Goal: Task Accomplishment & Management: Manage account settings

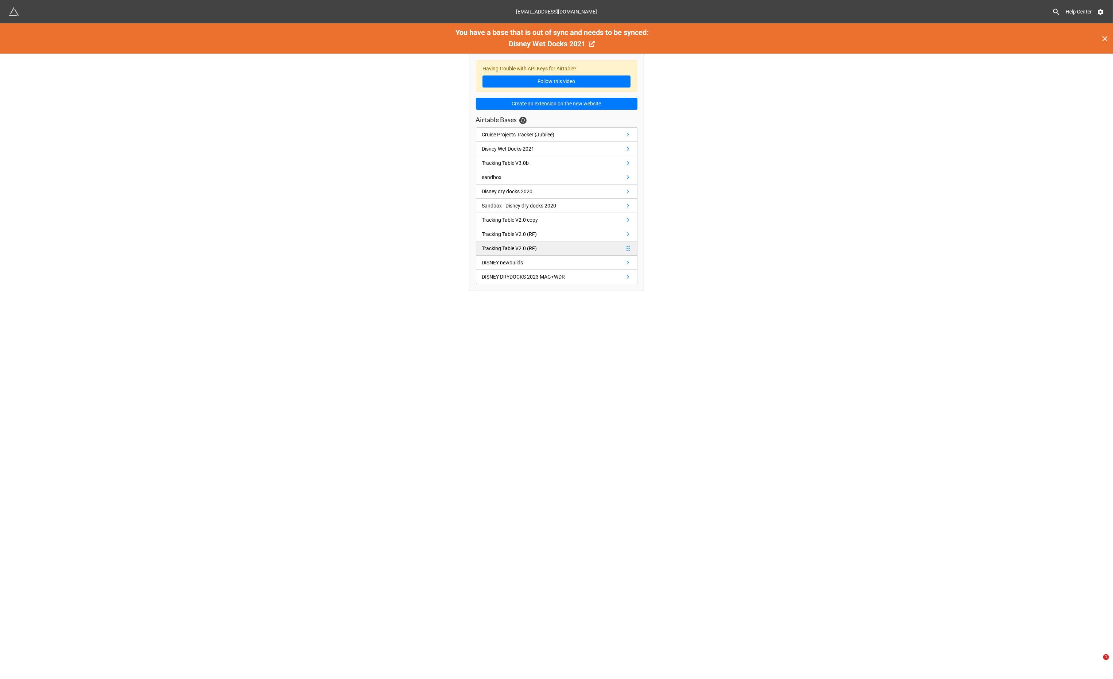
click at [529, 247] on div "Tracking Table V2.0 (RF)" at bounding box center [509, 248] width 55 height 8
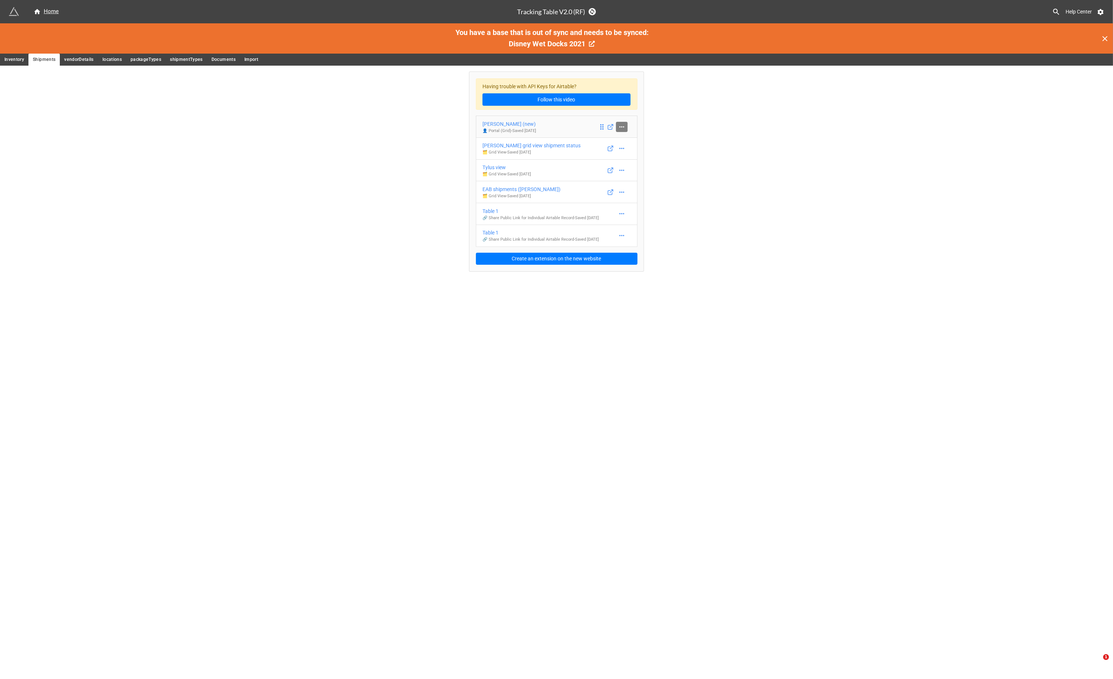
click at [621, 127] on icon at bounding box center [621, 126] width 7 height 7
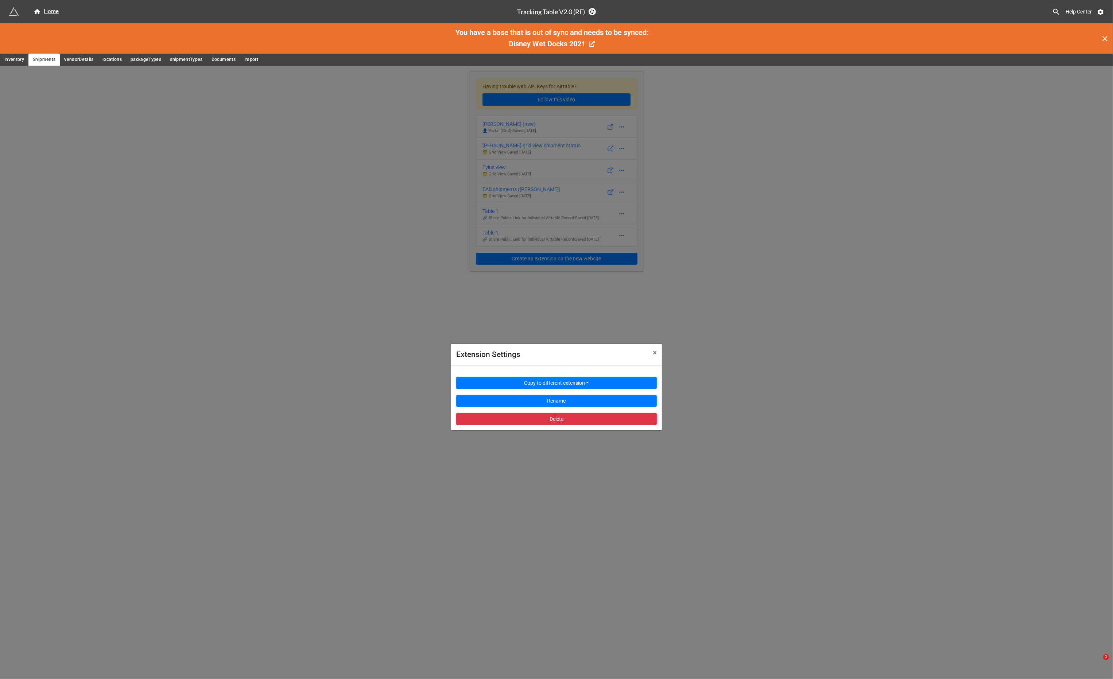
click at [527, 109] on div "Extension Settings × Close Copy to different extension Rename Delete" at bounding box center [556, 405] width 1113 height 679
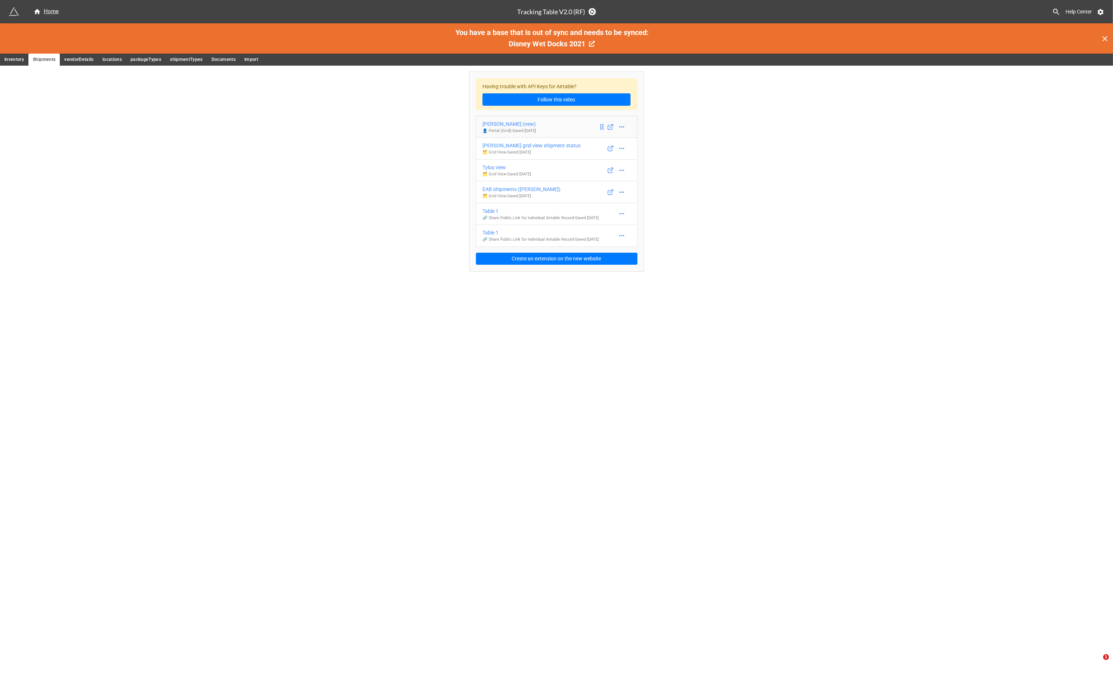
click at [536, 125] on div "ritter (new)" at bounding box center [509, 124] width 54 height 8
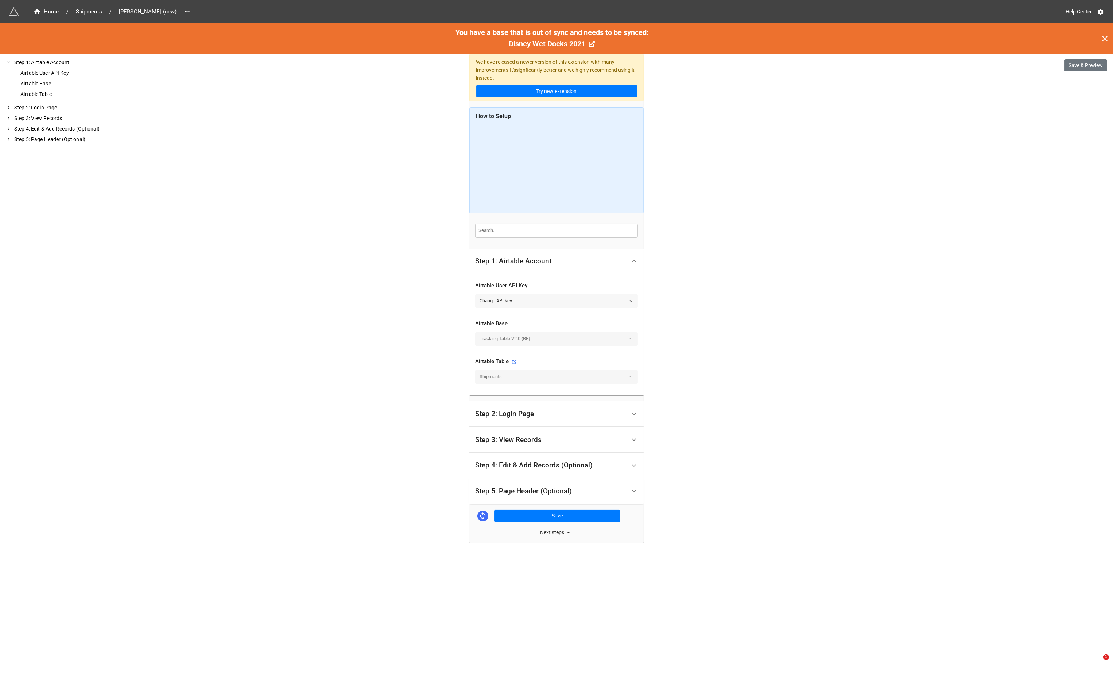
click at [533, 300] on link "Change API key" at bounding box center [556, 300] width 163 height 13
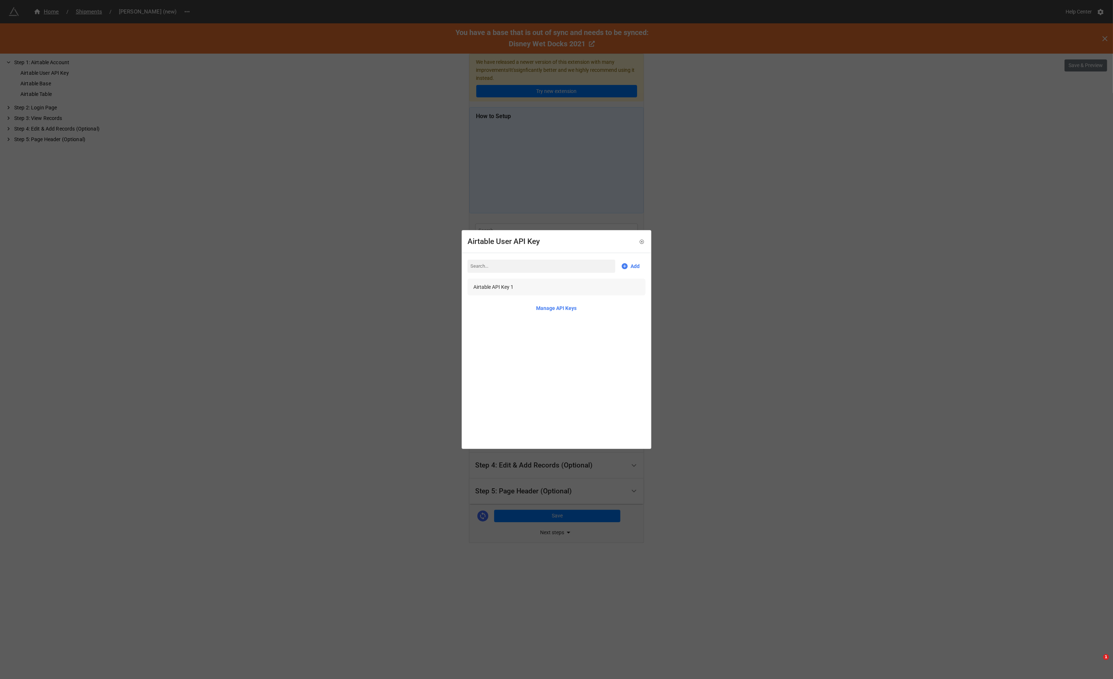
click at [507, 288] on div "Airtable API Key 1" at bounding box center [493, 287] width 40 height 8
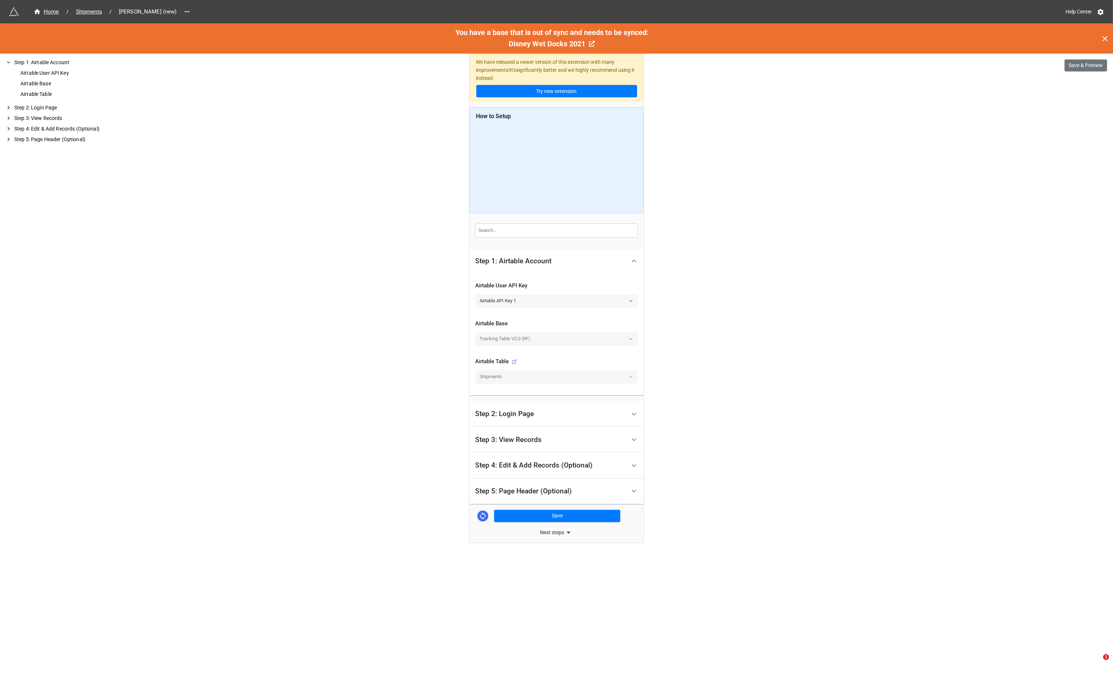
click at [516, 301] on link "Airtable API Key 1" at bounding box center [556, 300] width 163 height 13
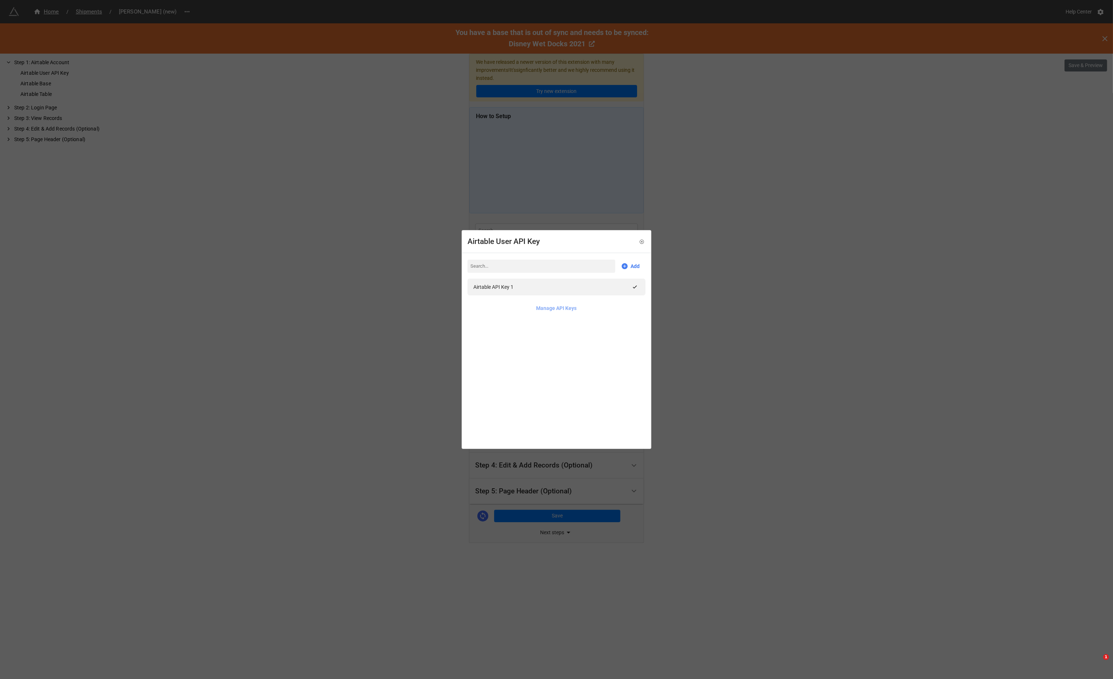
click at [547, 306] on link "Manage API Keys" at bounding box center [556, 308] width 40 height 8
click at [643, 241] on div "Airtable User API Key" at bounding box center [556, 242] width 188 height 22
click at [641, 241] on icon at bounding box center [641, 241] width 1 height 1
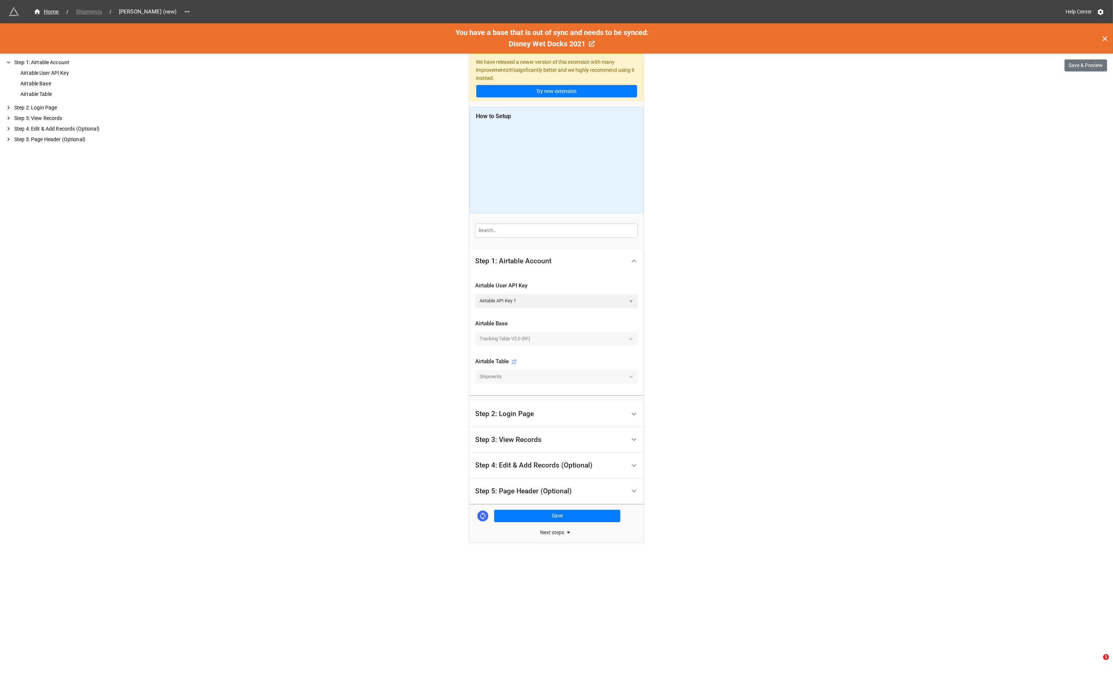
click at [83, 11] on span "Shipments" at bounding box center [88, 12] width 35 height 8
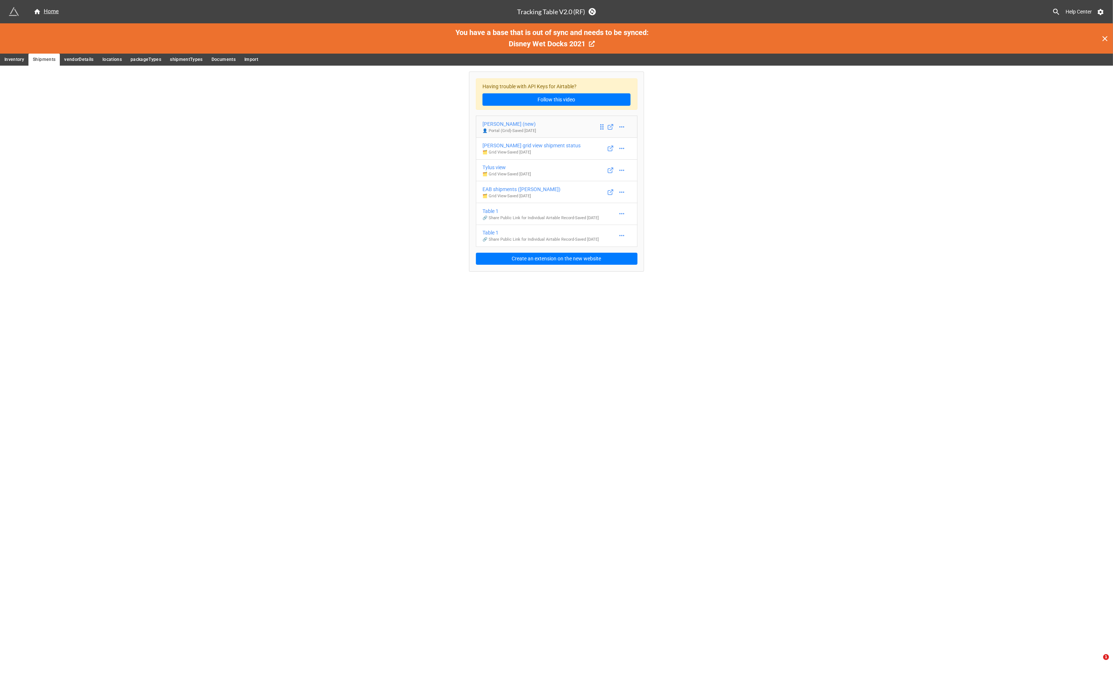
click at [517, 123] on div "ritter (new)" at bounding box center [509, 124] width 54 height 8
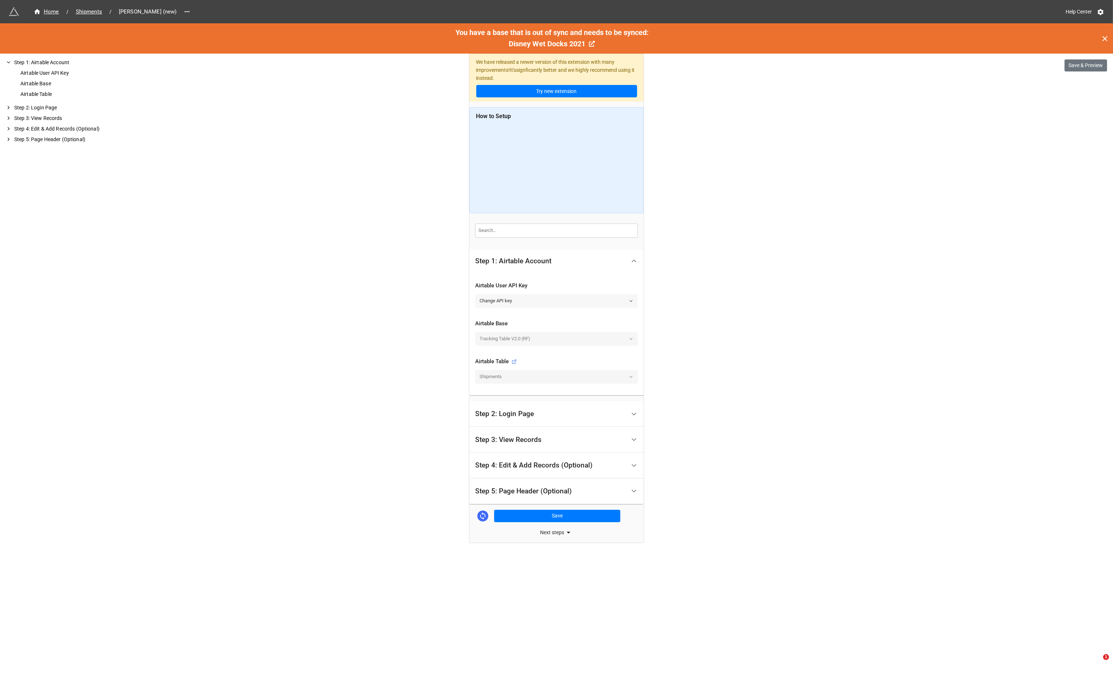
click at [504, 302] on link "Change API key" at bounding box center [556, 300] width 163 height 13
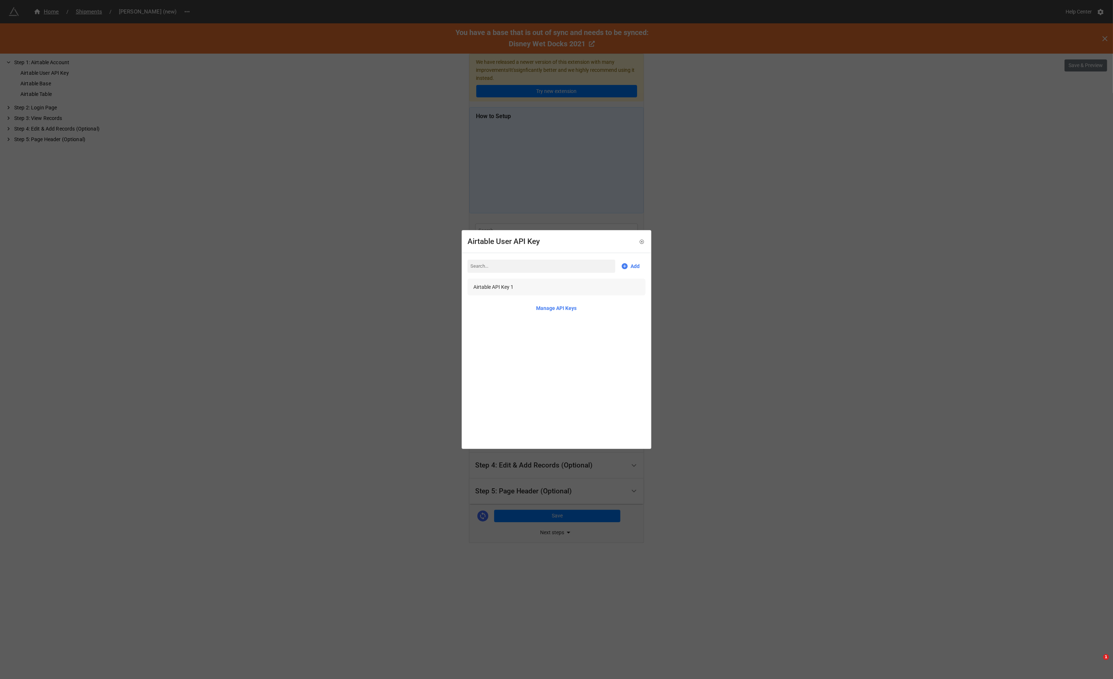
click at [509, 285] on div "Airtable API Key 1" at bounding box center [493, 287] width 40 height 8
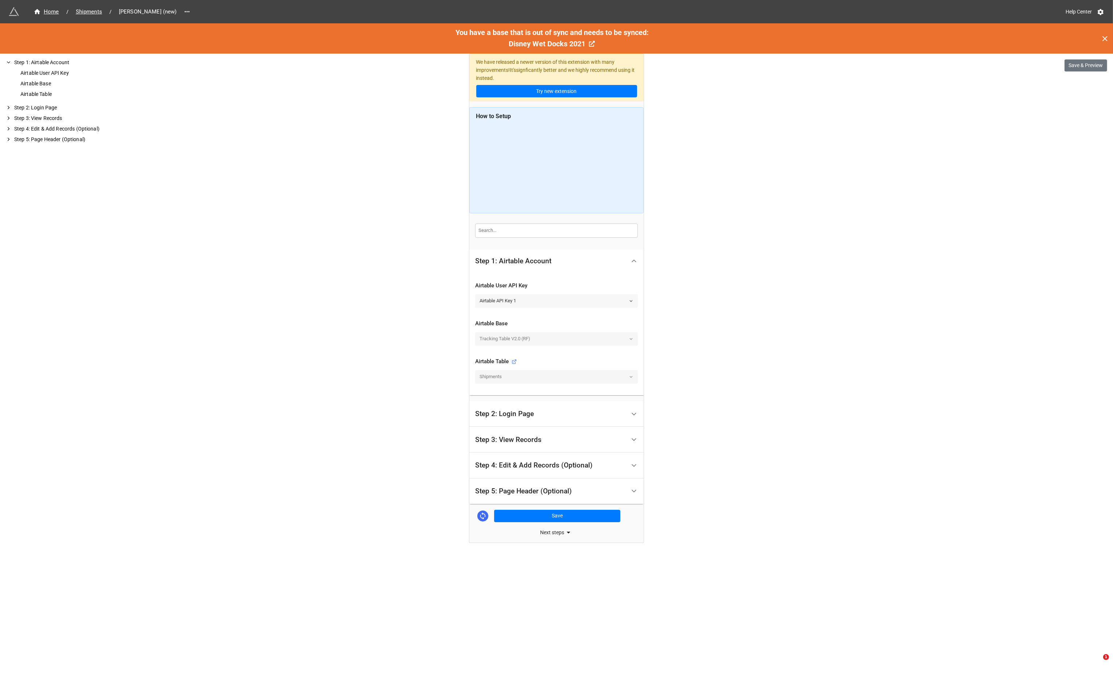
click at [516, 302] on link "Airtable API Key 1" at bounding box center [556, 300] width 163 height 13
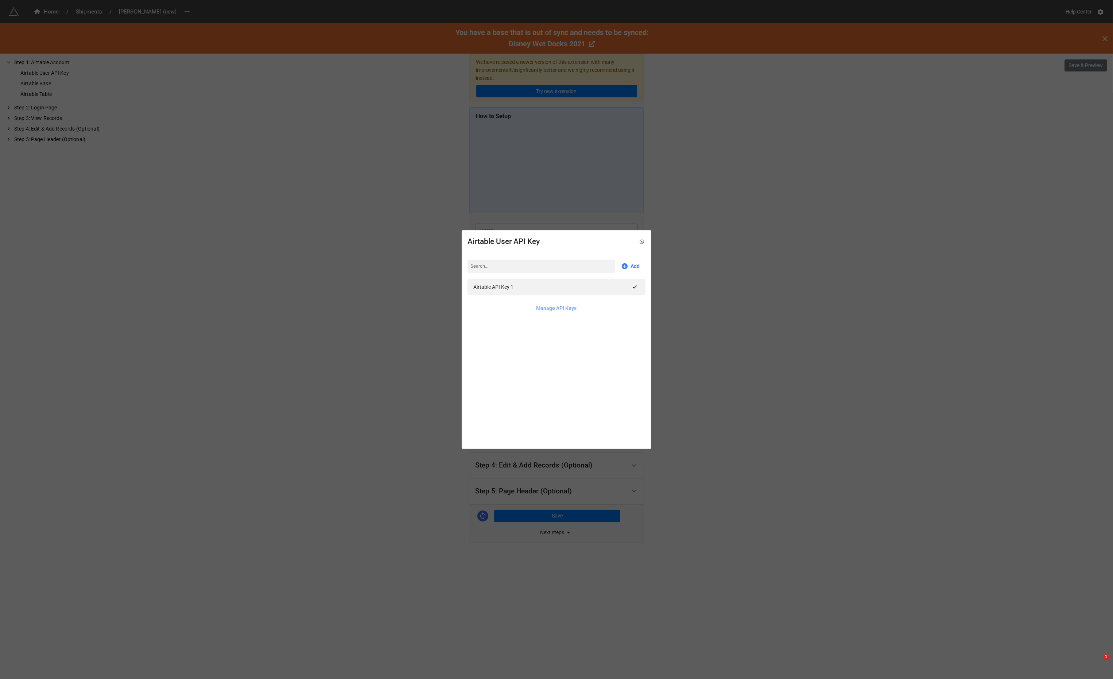
click at [540, 310] on link "Manage API Keys" at bounding box center [556, 308] width 40 height 8
click at [639, 241] on icon at bounding box center [641, 241] width 5 height 5
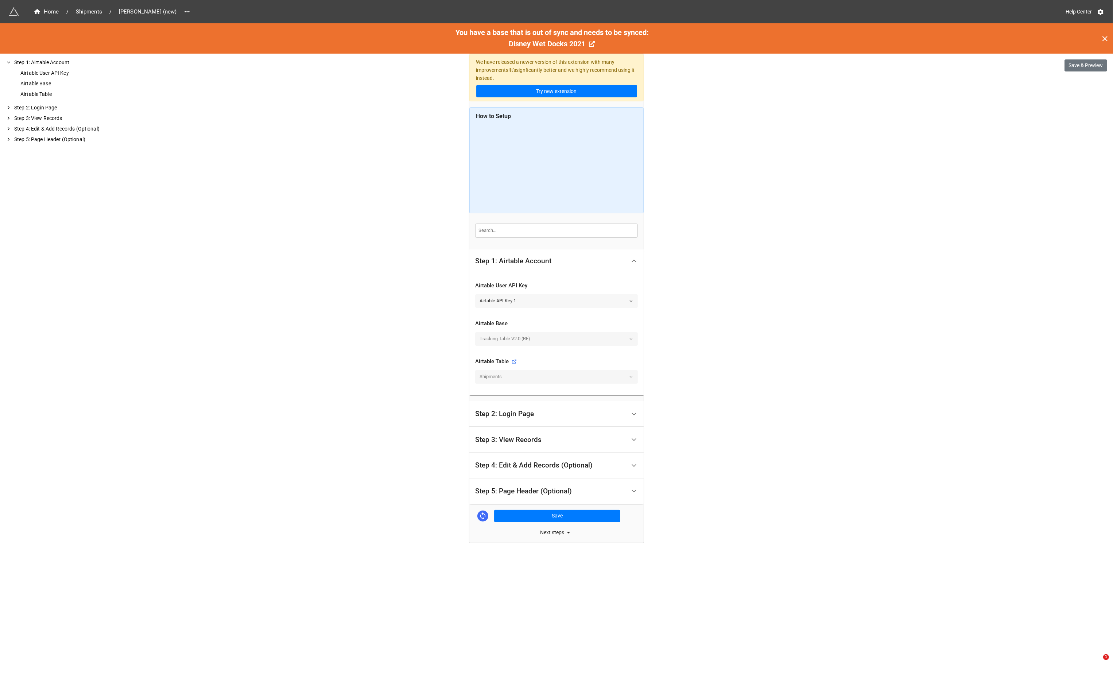
click at [538, 297] on link "Airtable API Key 1" at bounding box center [556, 300] width 163 height 13
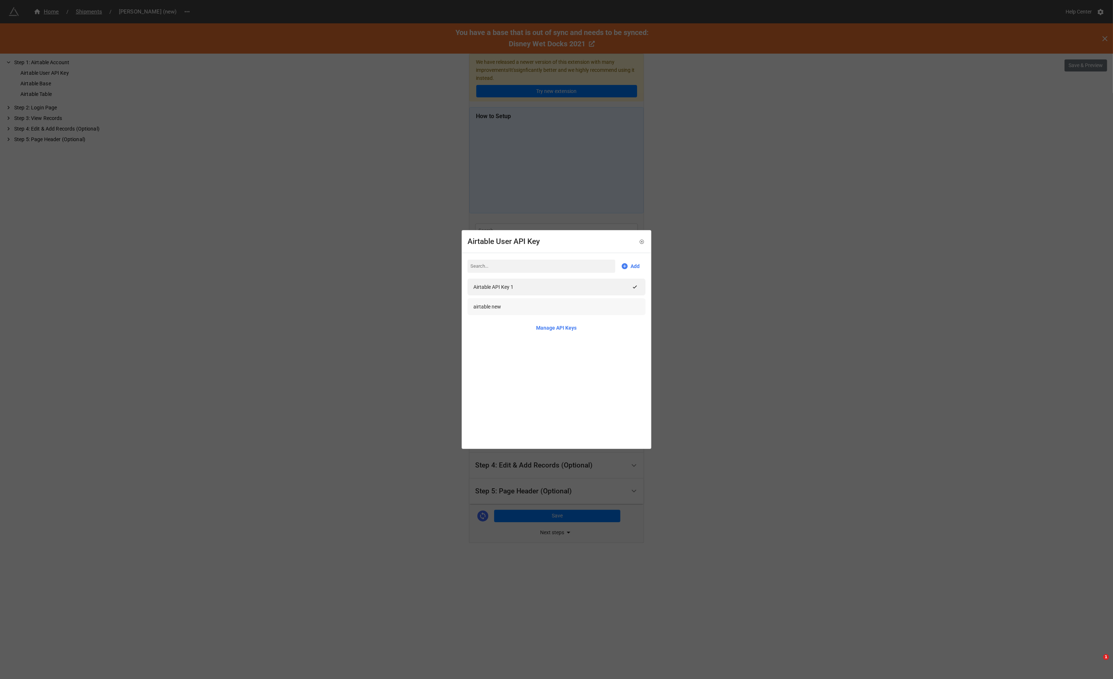
click at [523, 306] on div "airtable new" at bounding box center [556, 307] width 166 height 8
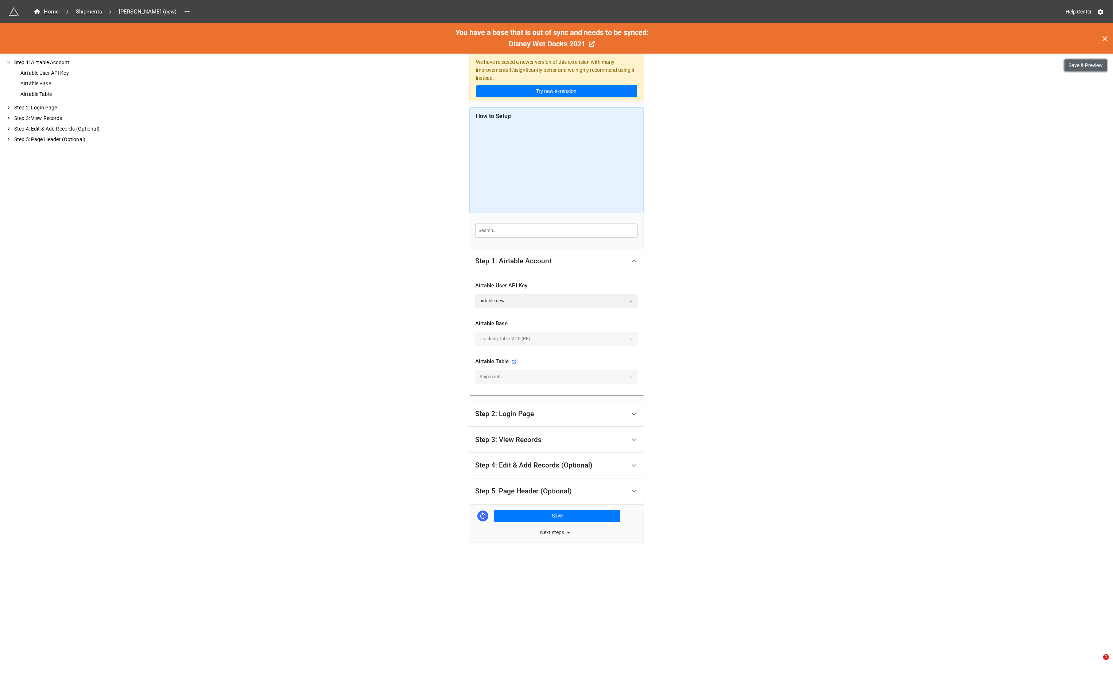
click at [1077, 65] on button "Save & Preview" at bounding box center [1085, 65] width 43 height 12
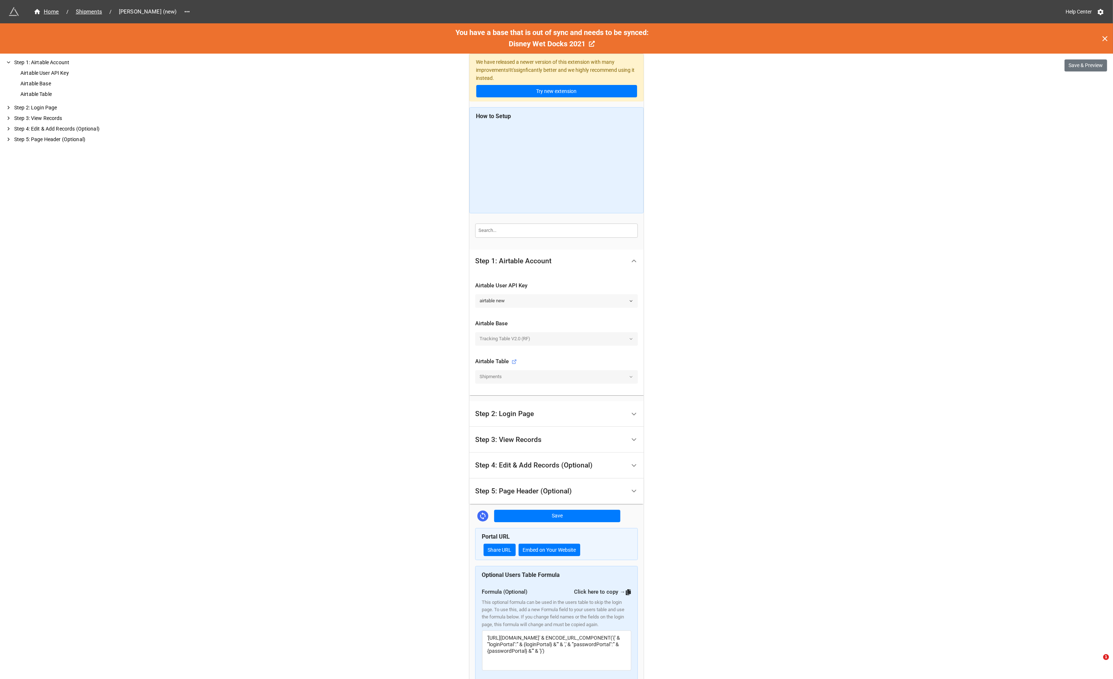
click at [497, 300] on link "airtable new" at bounding box center [556, 300] width 163 height 13
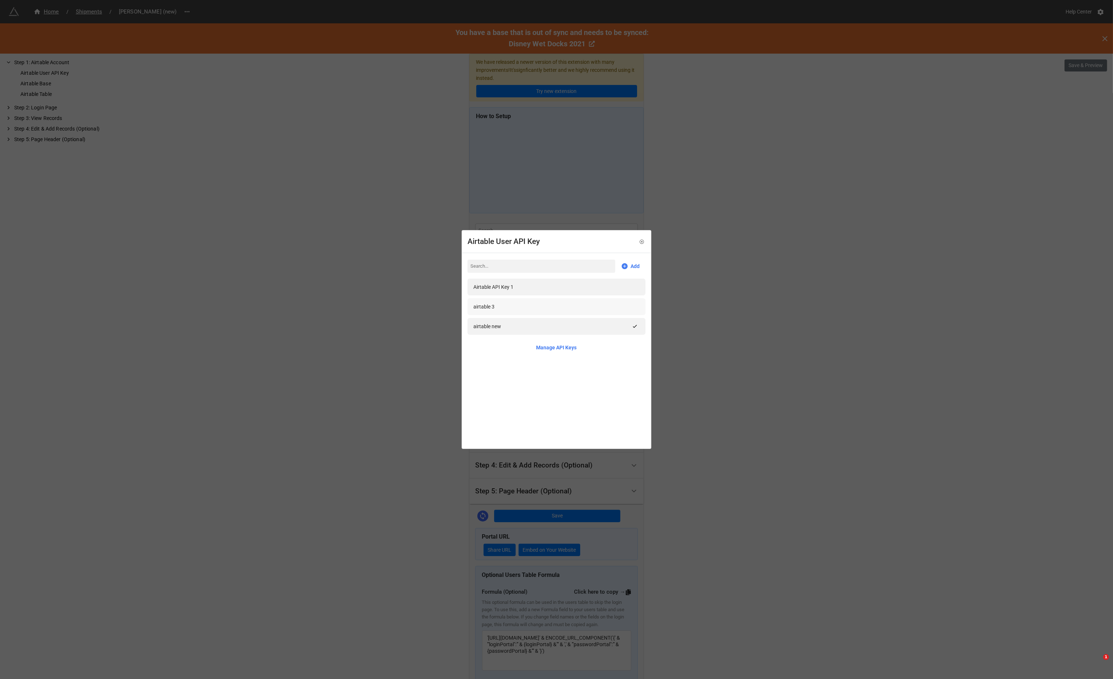
click at [499, 305] on div "airtable 3" at bounding box center [556, 307] width 166 height 8
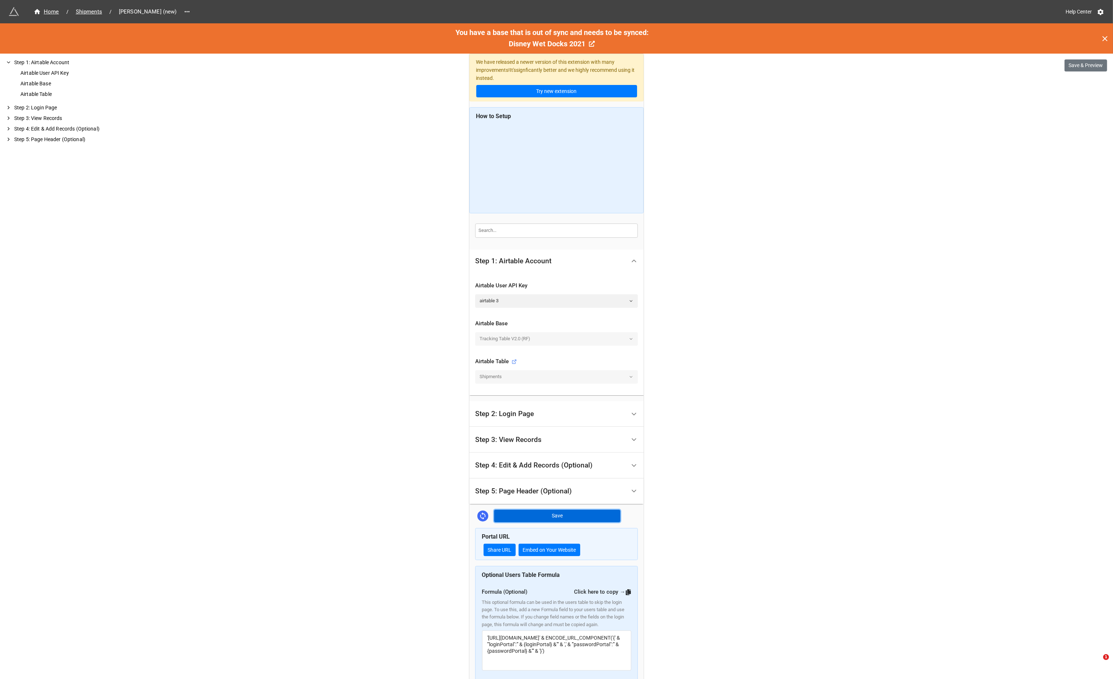
click at [558, 513] on button "Save" at bounding box center [557, 516] width 126 height 12
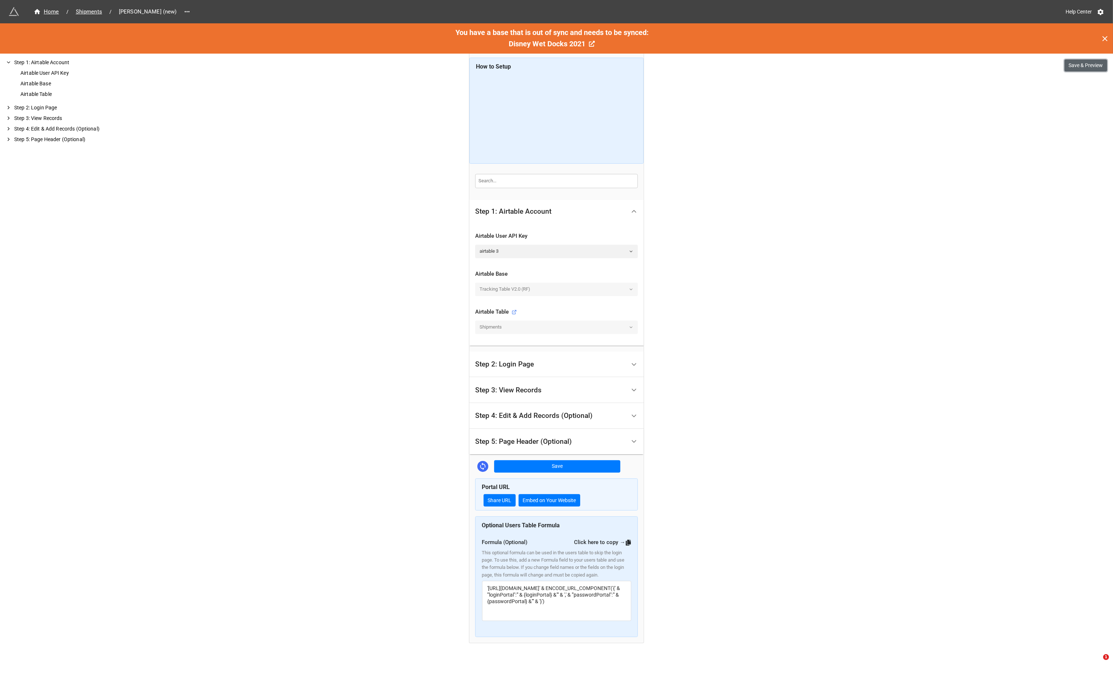
click at [1086, 63] on button "Save & Preview" at bounding box center [1085, 65] width 43 height 12
click at [64, 73] on div "Airtable User API Key" at bounding box center [68, 73] width 98 height 8
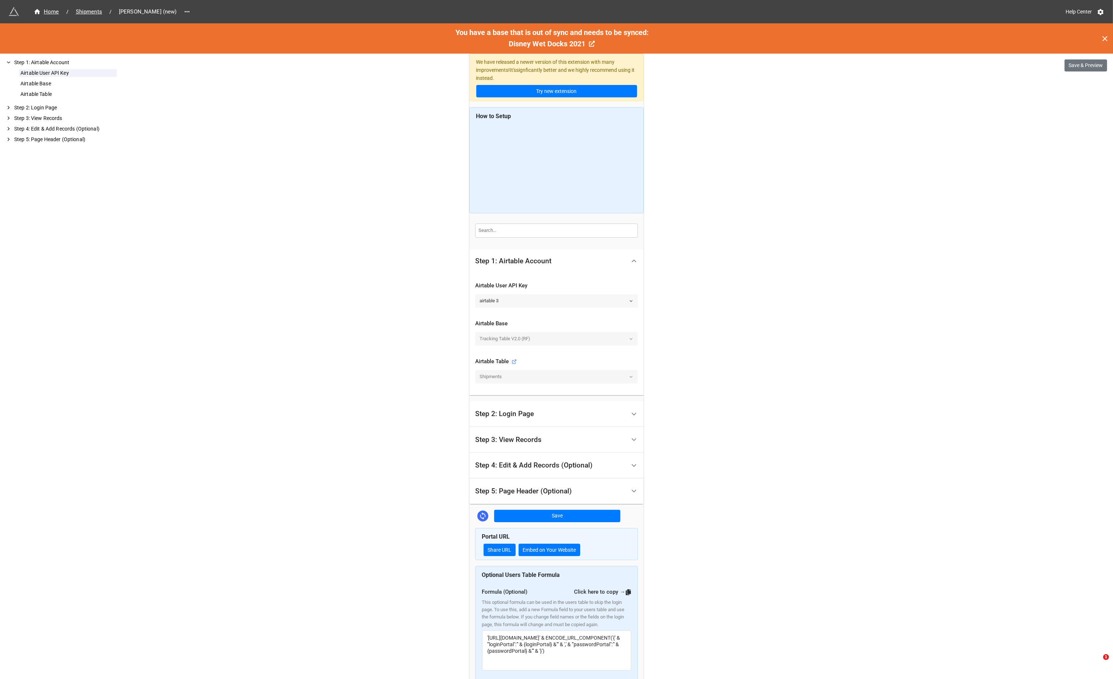
click at [539, 304] on link "airtable 3" at bounding box center [556, 300] width 163 height 13
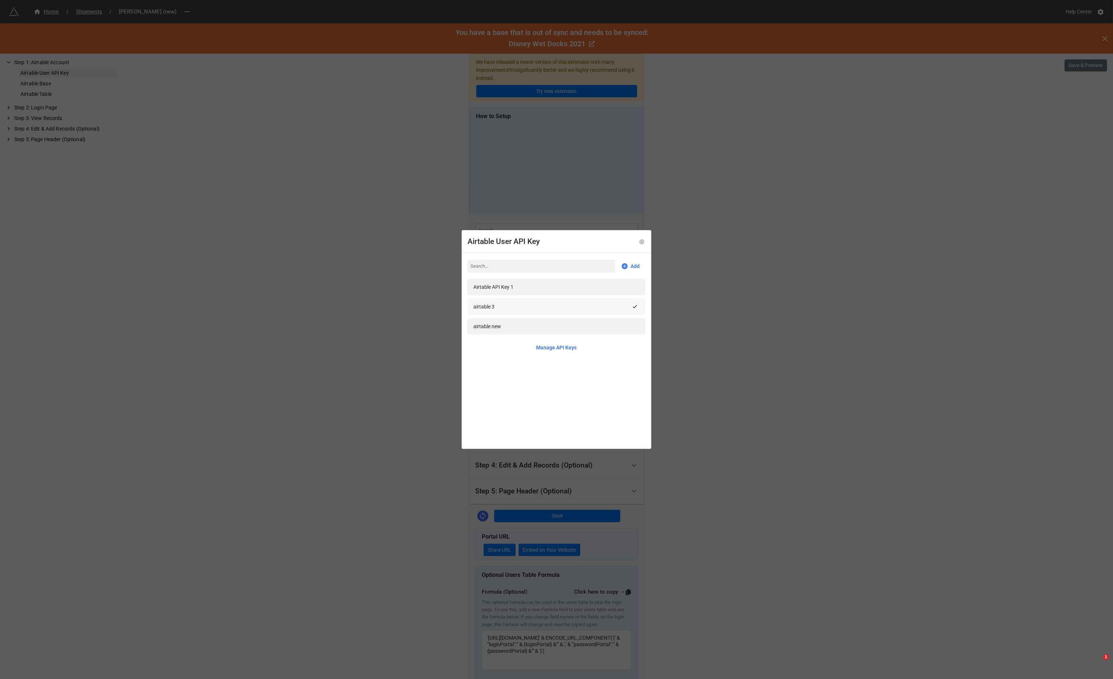
click at [491, 304] on div "airtable 3" at bounding box center [483, 307] width 21 height 8
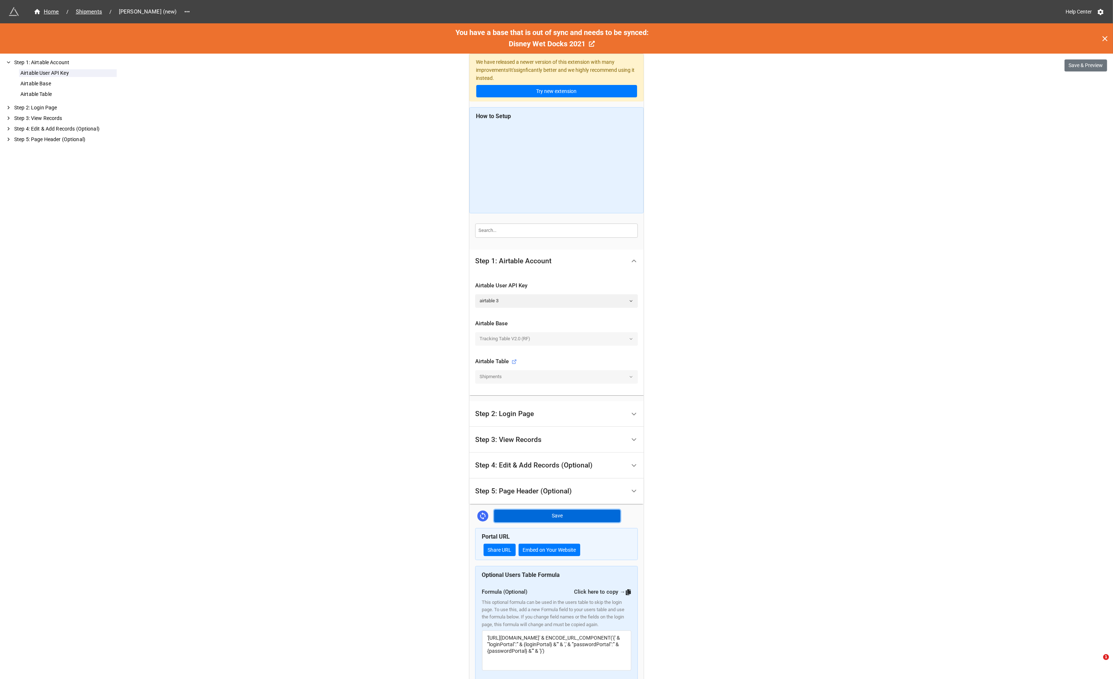
click at [551, 519] on button "Save" at bounding box center [557, 516] width 126 height 12
click at [1075, 69] on button "Save & Preview" at bounding box center [1085, 65] width 43 height 12
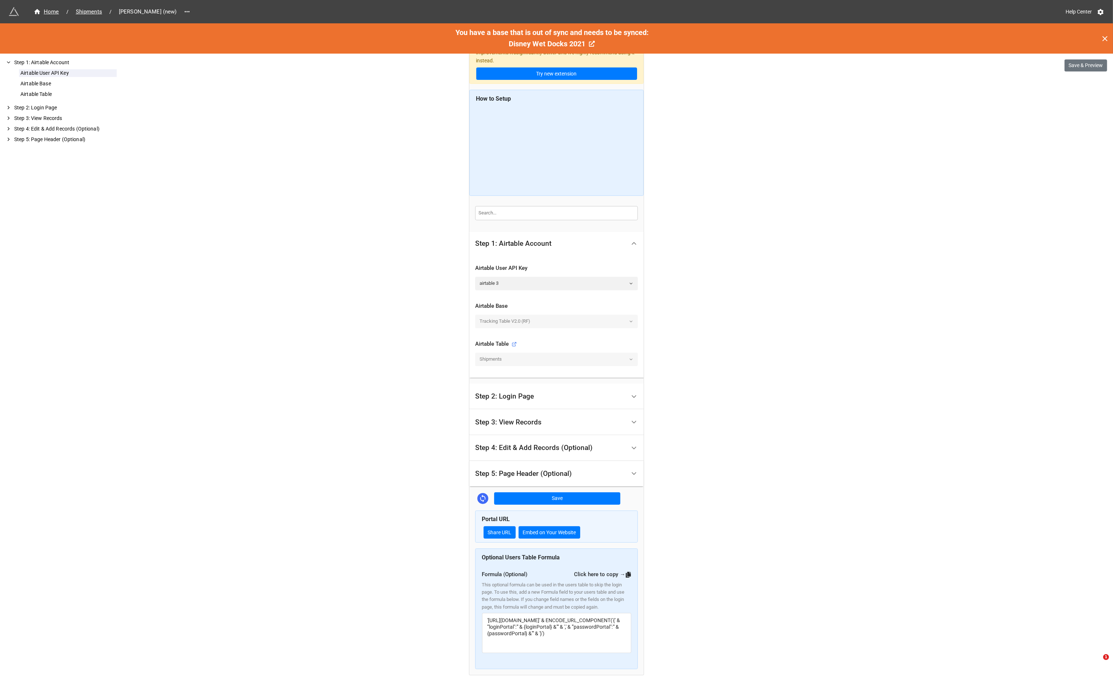
scroll to position [57, 0]
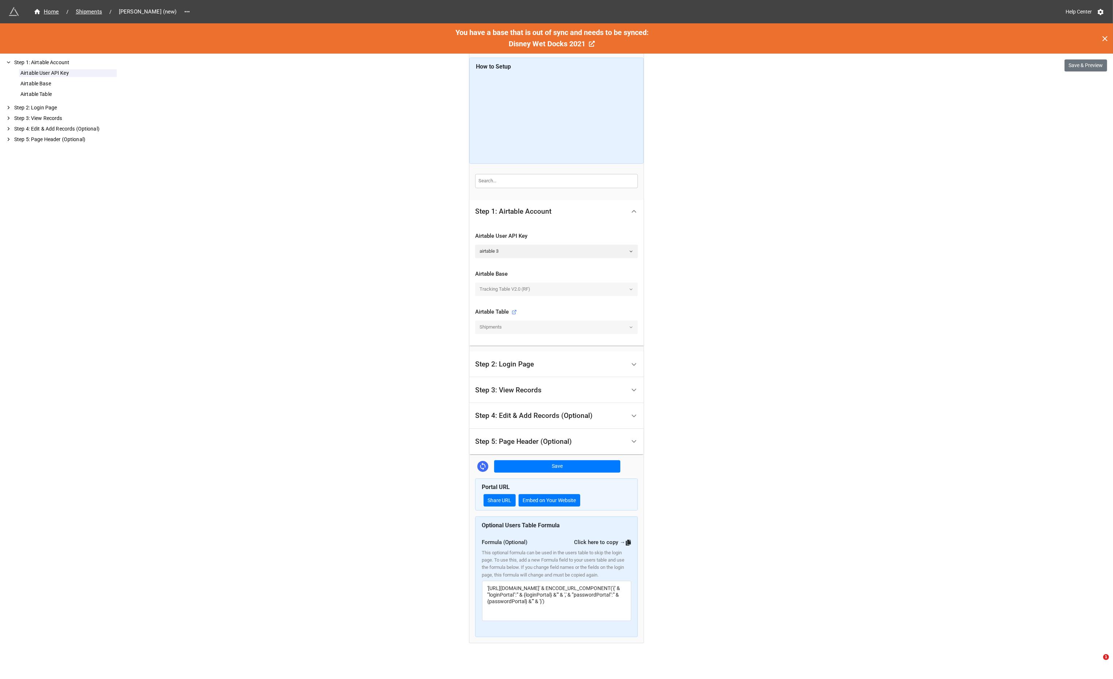
click at [529, 361] on div "Step 2: Login Page" at bounding box center [504, 364] width 59 height 7
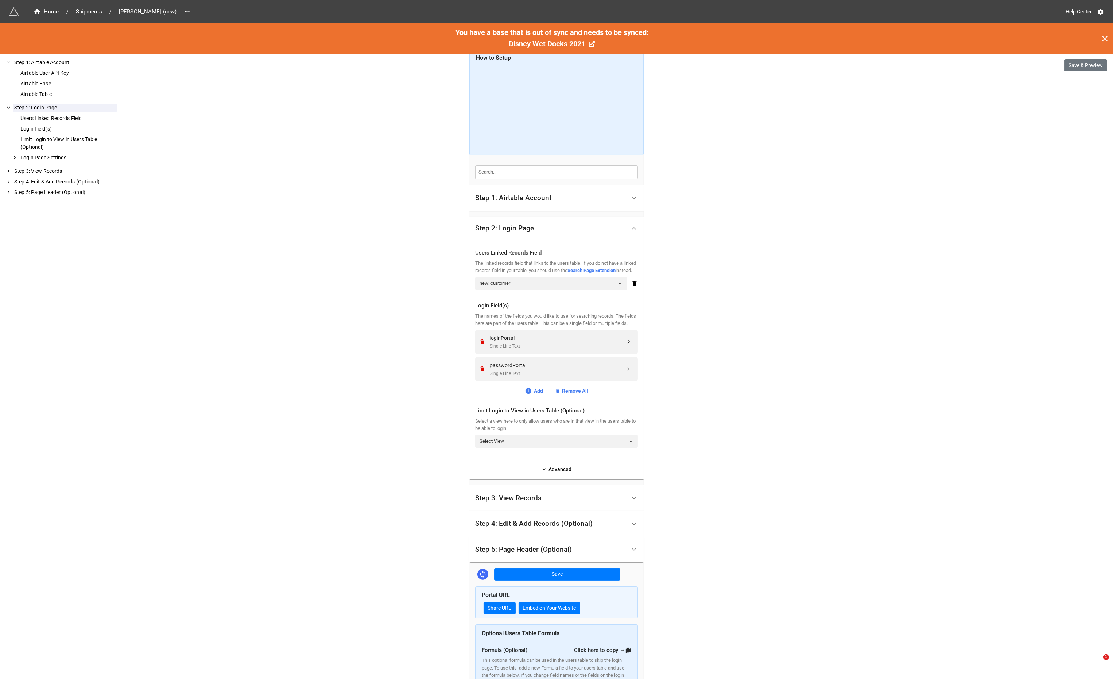
scroll to position [0, 0]
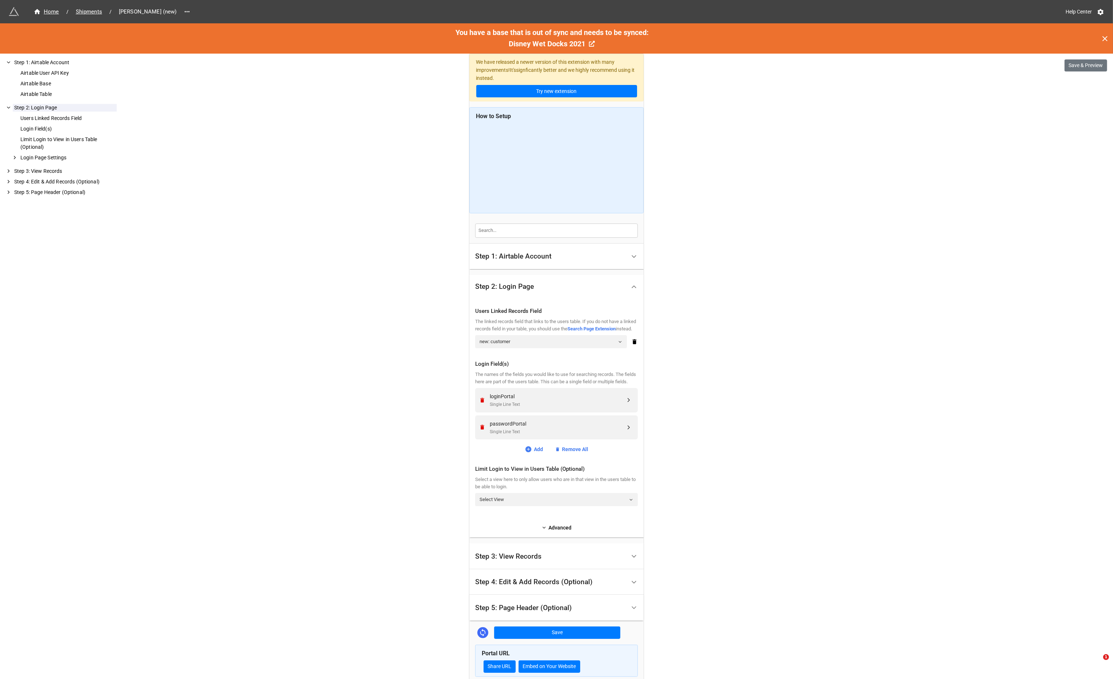
click at [535, 263] on div "Step 1: Airtable Account" at bounding box center [550, 256] width 151 height 17
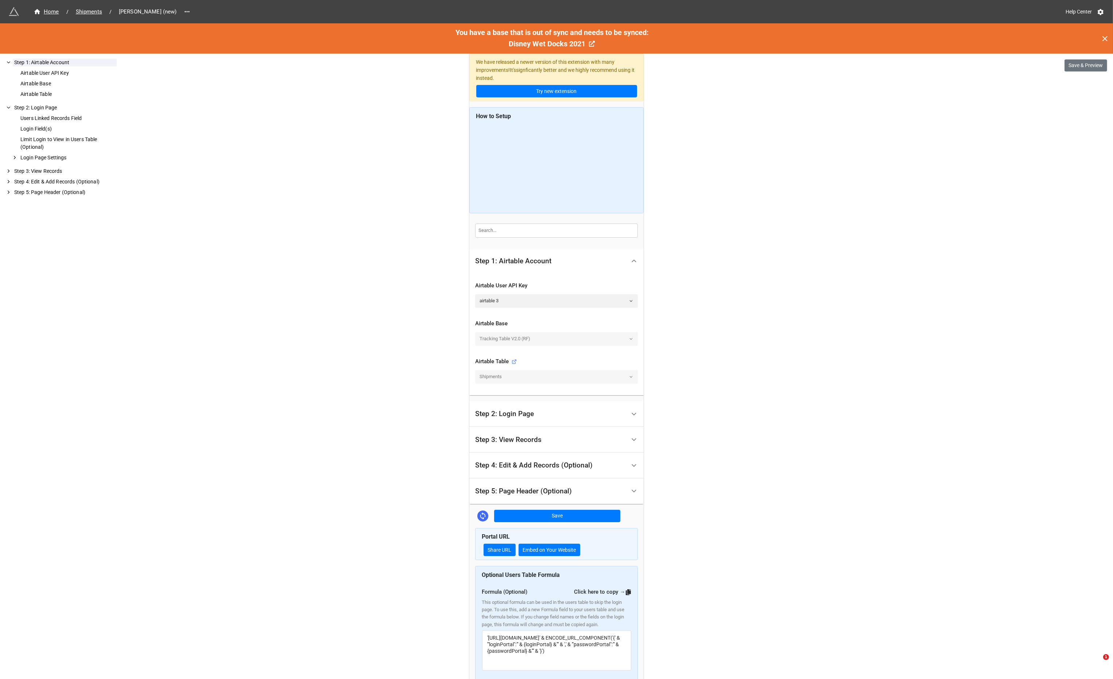
click at [538, 341] on div "Tracking Table V2.0 (RF)" at bounding box center [556, 338] width 163 height 13
click at [501, 298] on link "airtable 3" at bounding box center [556, 300] width 163 height 13
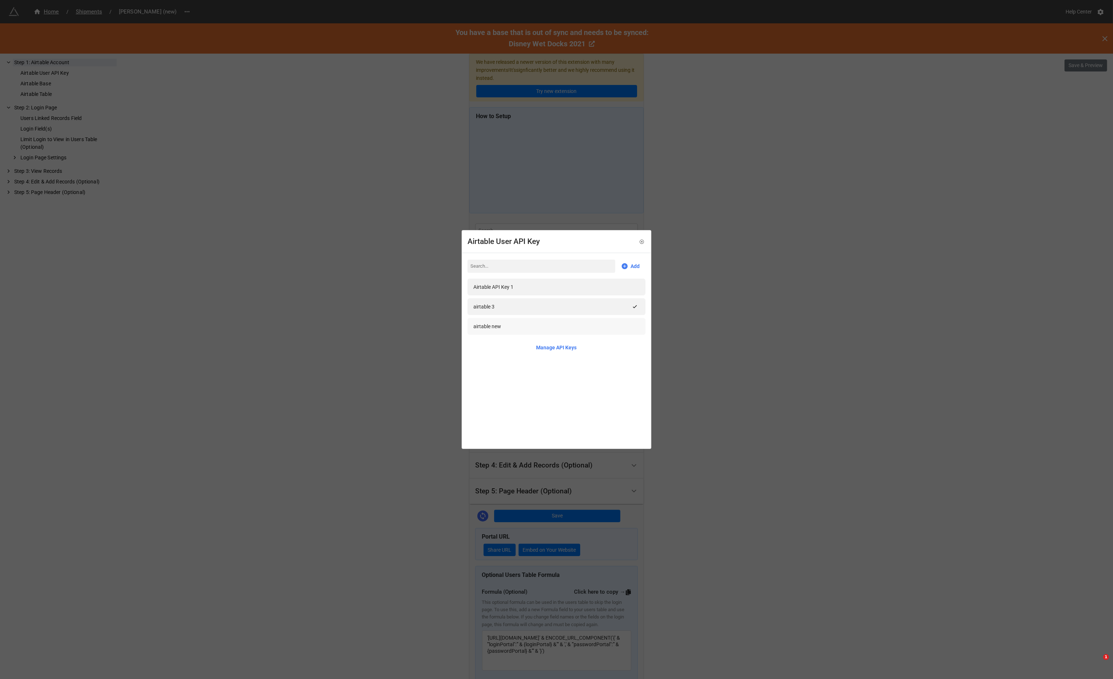
click at [496, 329] on div "airtable new" at bounding box center [487, 326] width 28 height 8
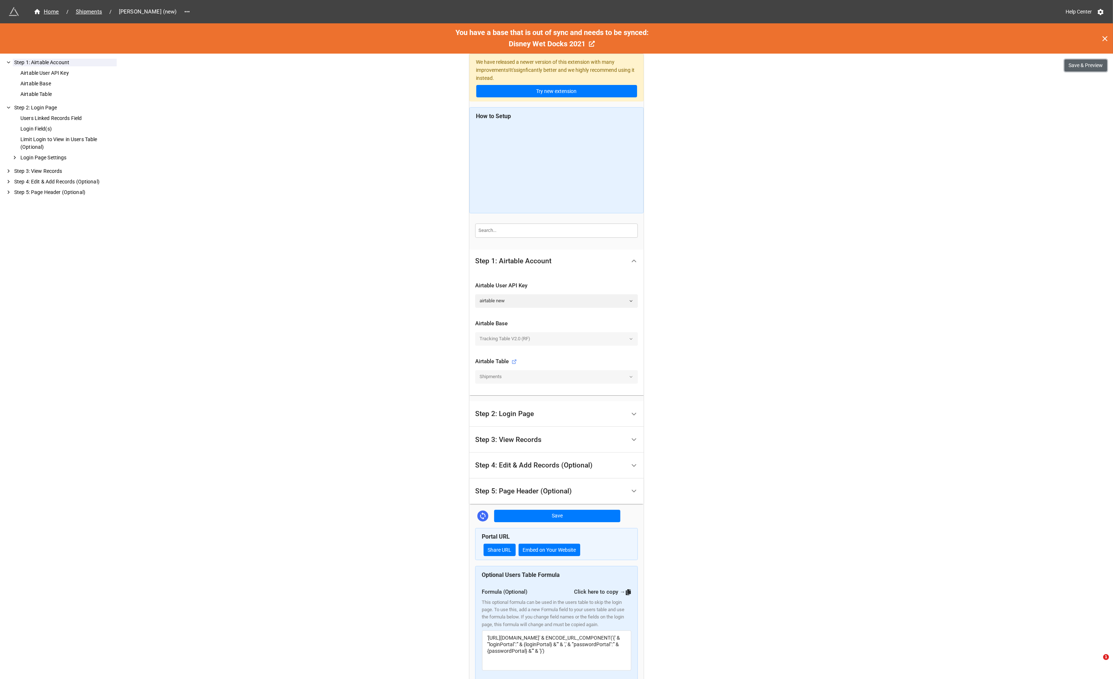
click at [1093, 66] on button "Save & Preview" at bounding box center [1085, 65] width 43 height 12
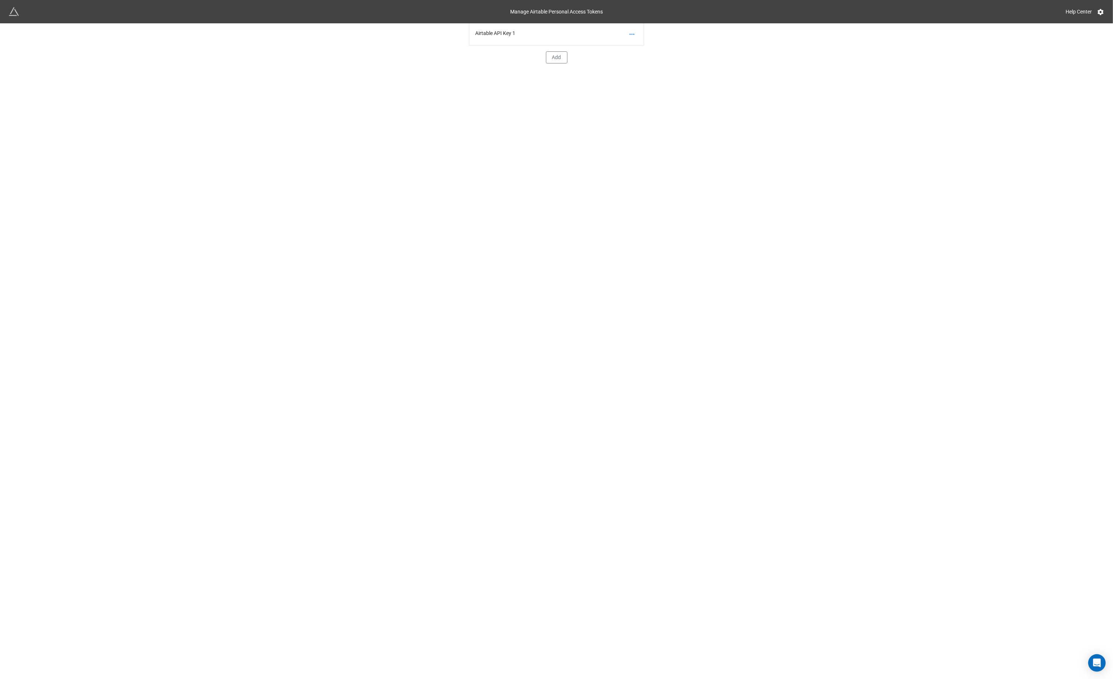
click at [507, 36] on div "Airtable API Key 1" at bounding box center [556, 34] width 174 height 22
click at [632, 33] on icon at bounding box center [631, 34] width 7 height 7
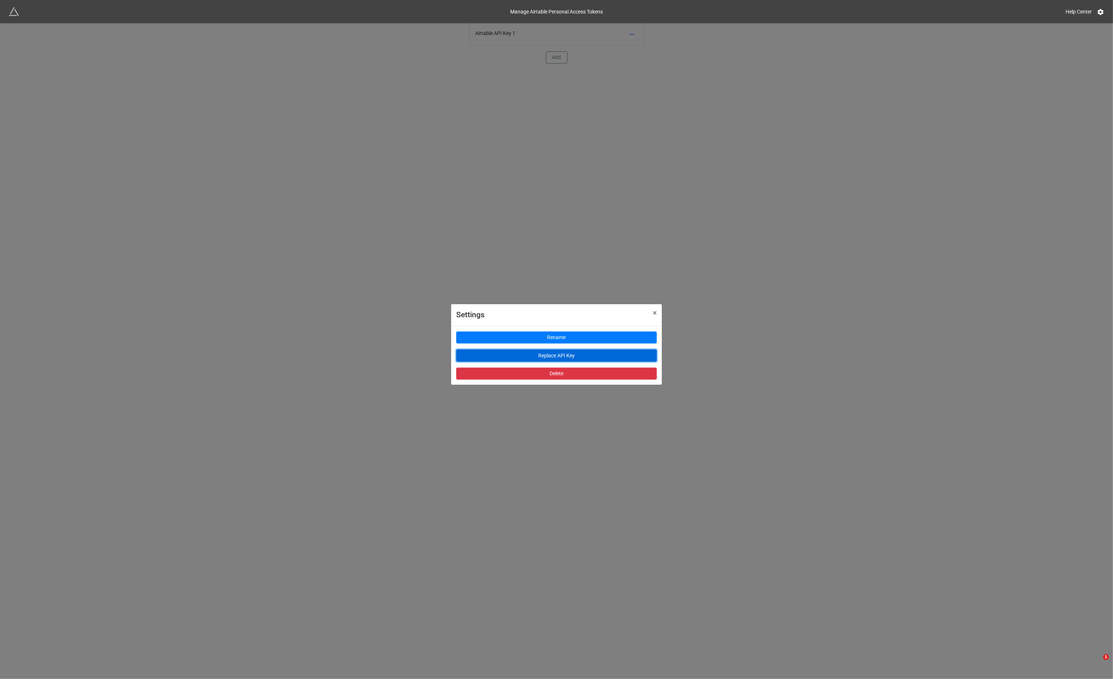
click at [594, 353] on button "Replace API Key" at bounding box center [556, 355] width 201 height 12
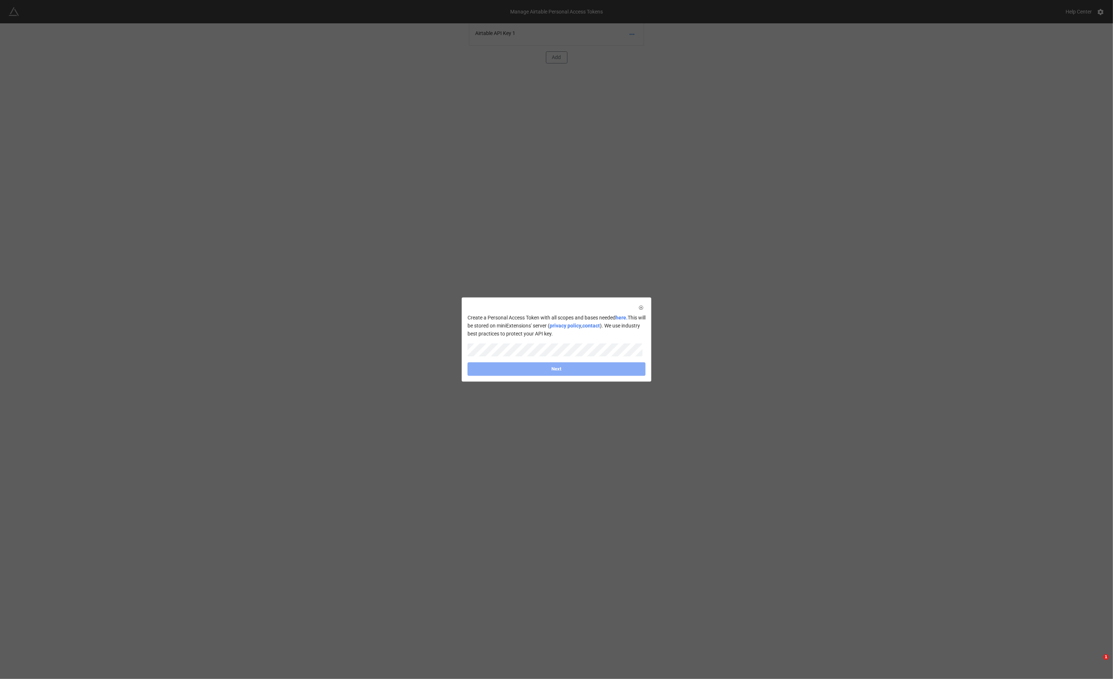
click at [739, 333] on div "Create a Personal Access Token with all scopes and bases needed here. This will…" at bounding box center [556, 339] width 1113 height 679
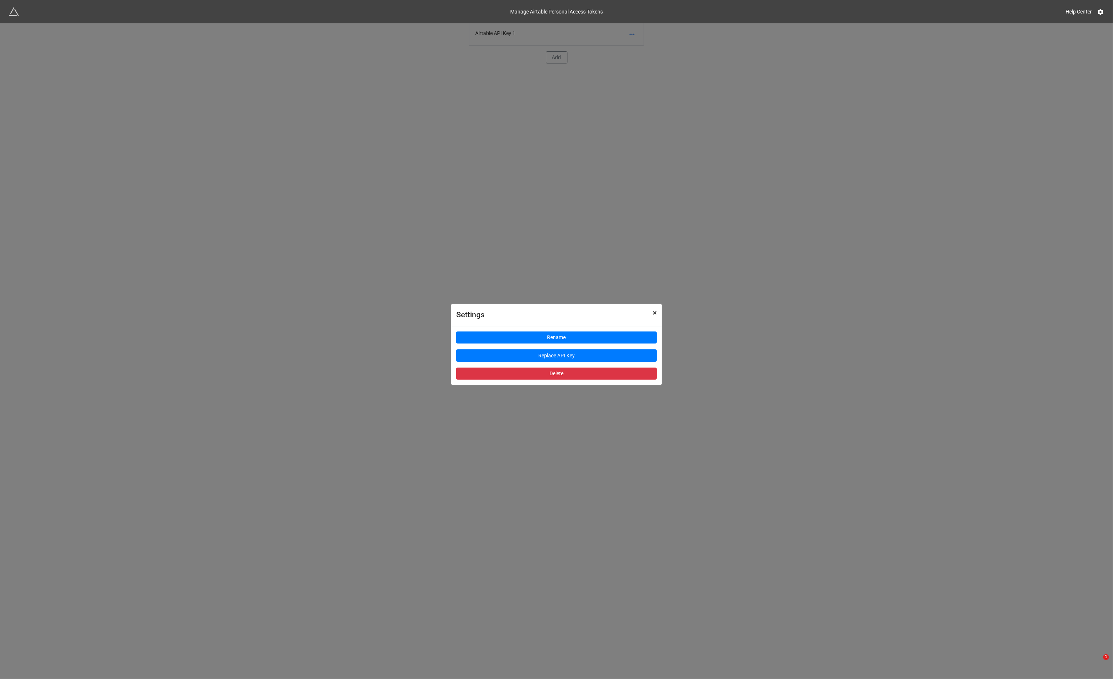
click at [655, 313] on span "×" at bounding box center [655, 313] width 4 height 9
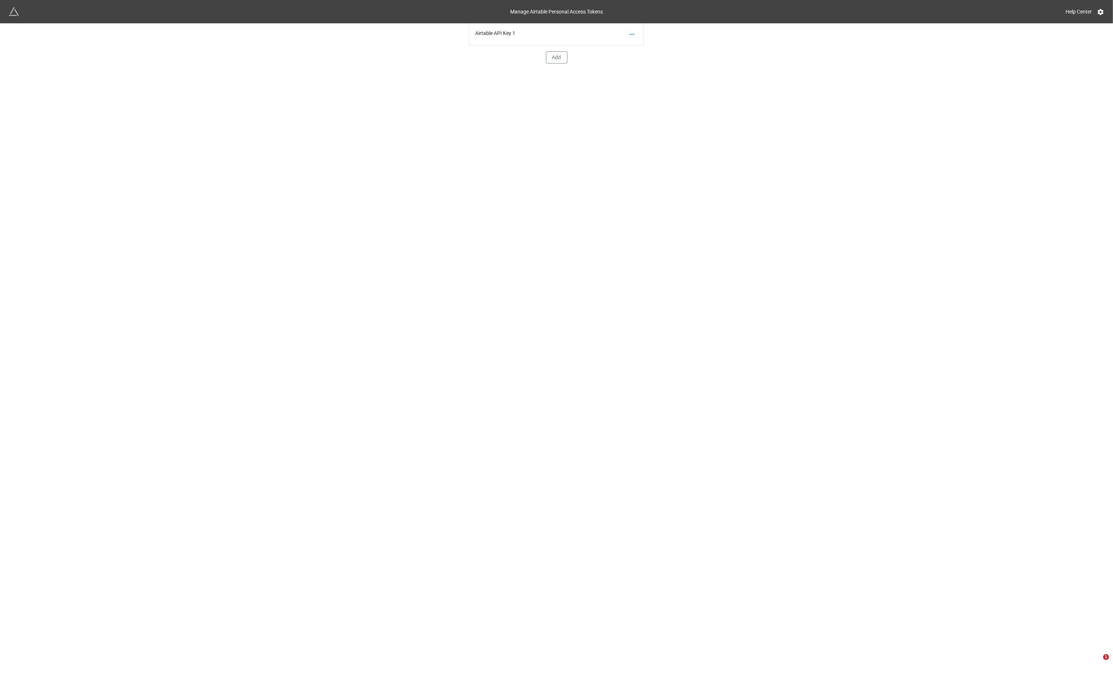
click at [517, 32] on div "Airtable API Key 1" at bounding box center [556, 34] width 174 height 22
click at [631, 32] on icon at bounding box center [631, 34] width 7 height 7
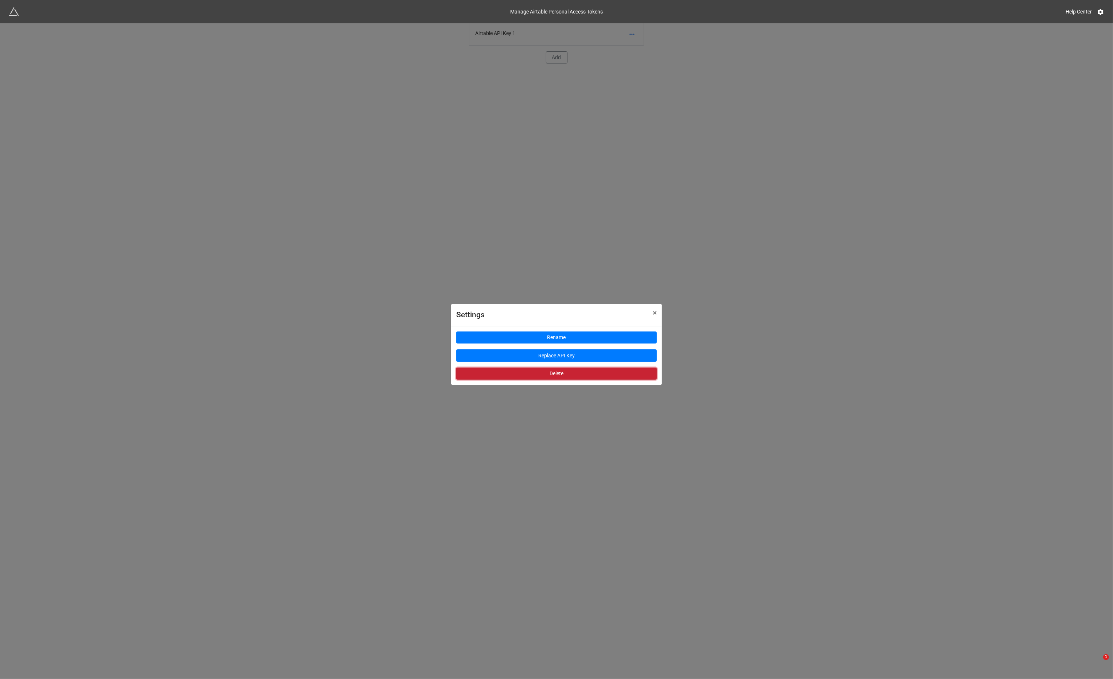
click at [578, 375] on button "Delete" at bounding box center [556, 374] width 201 height 12
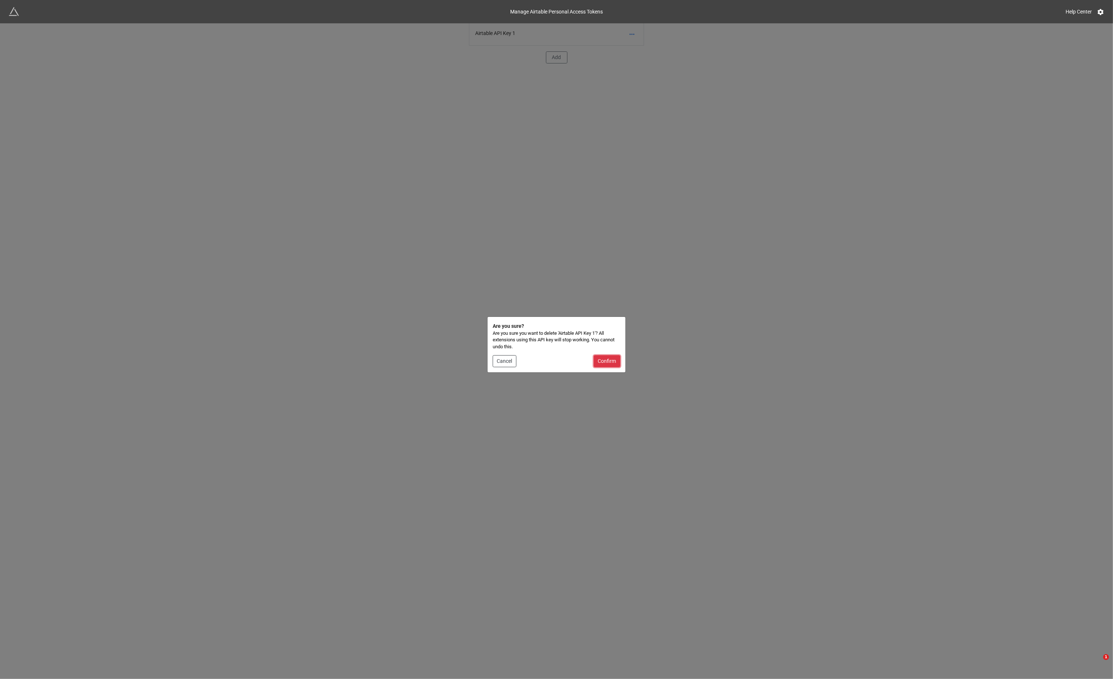
click at [602, 361] on button "Confirm" at bounding box center [607, 361] width 27 height 12
click at [504, 359] on button "Cancel" at bounding box center [505, 361] width 24 height 12
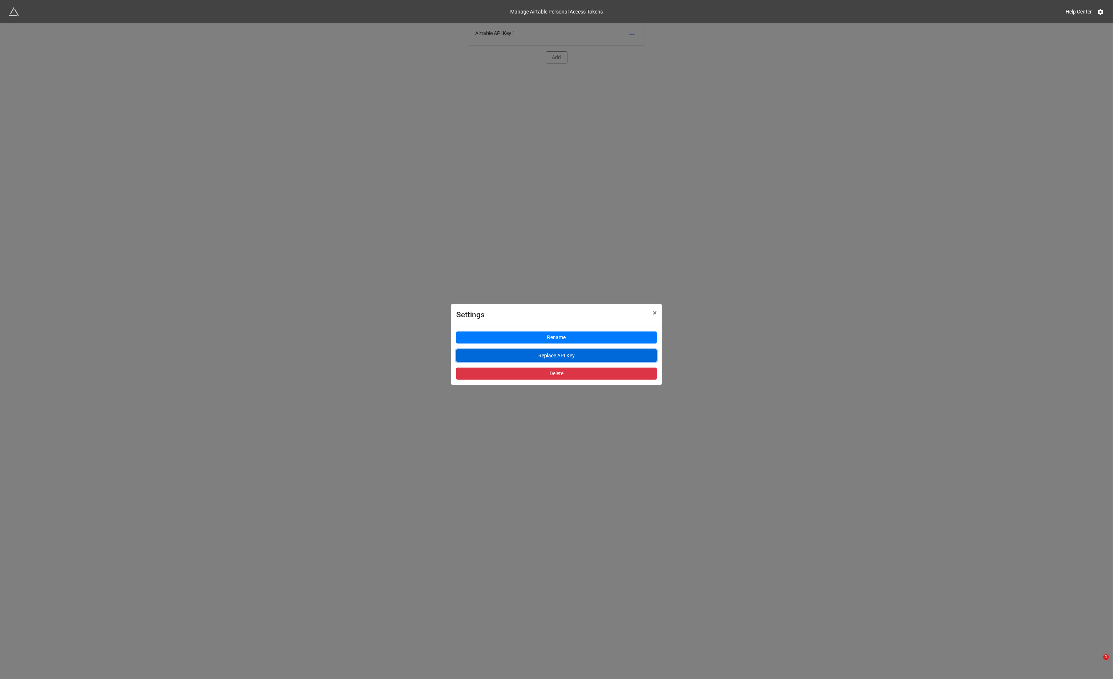
click at [543, 354] on button "Replace API Key" at bounding box center [556, 355] width 201 height 12
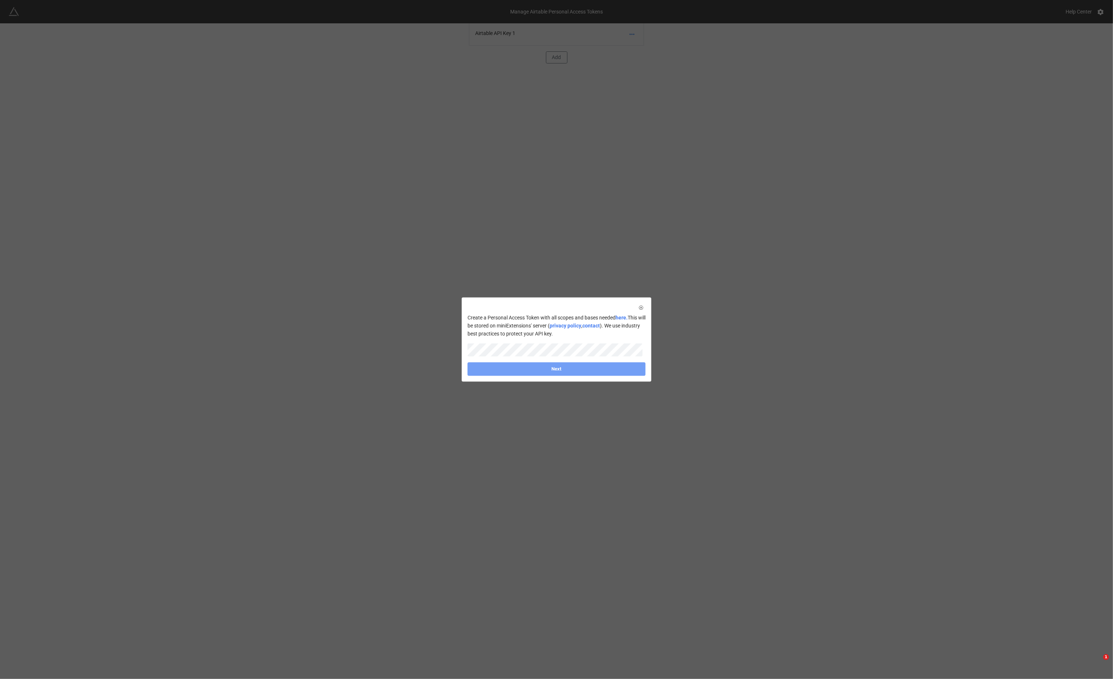
click at [577, 371] on link "Next" at bounding box center [556, 368] width 178 height 13
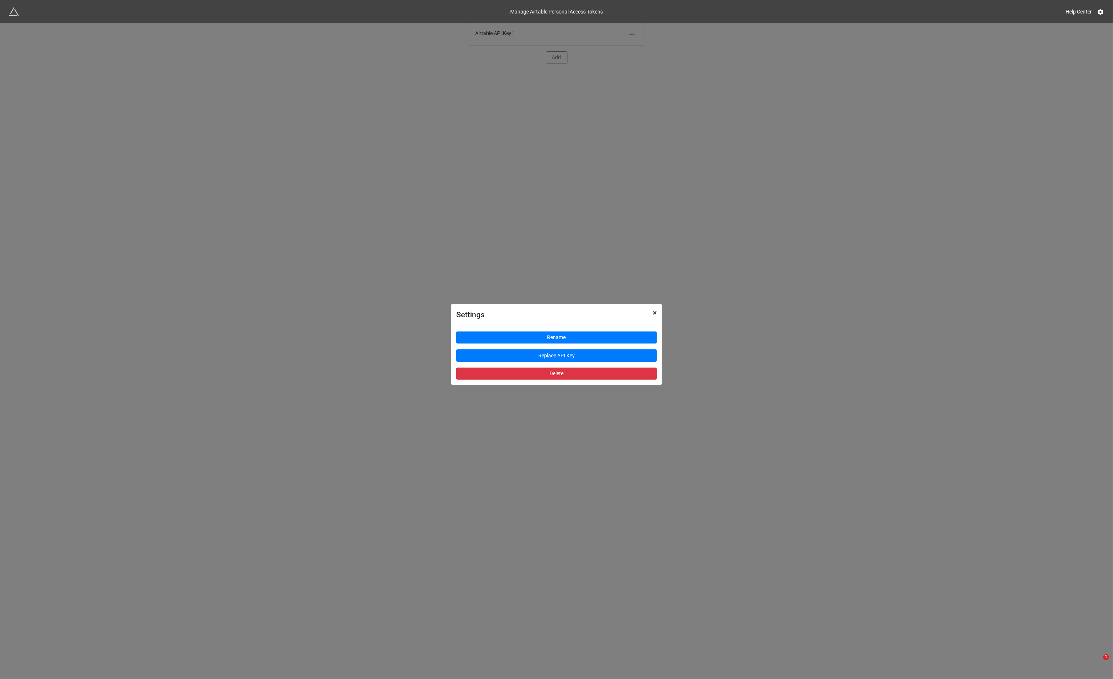
click at [656, 313] on span "×" at bounding box center [655, 313] width 4 height 9
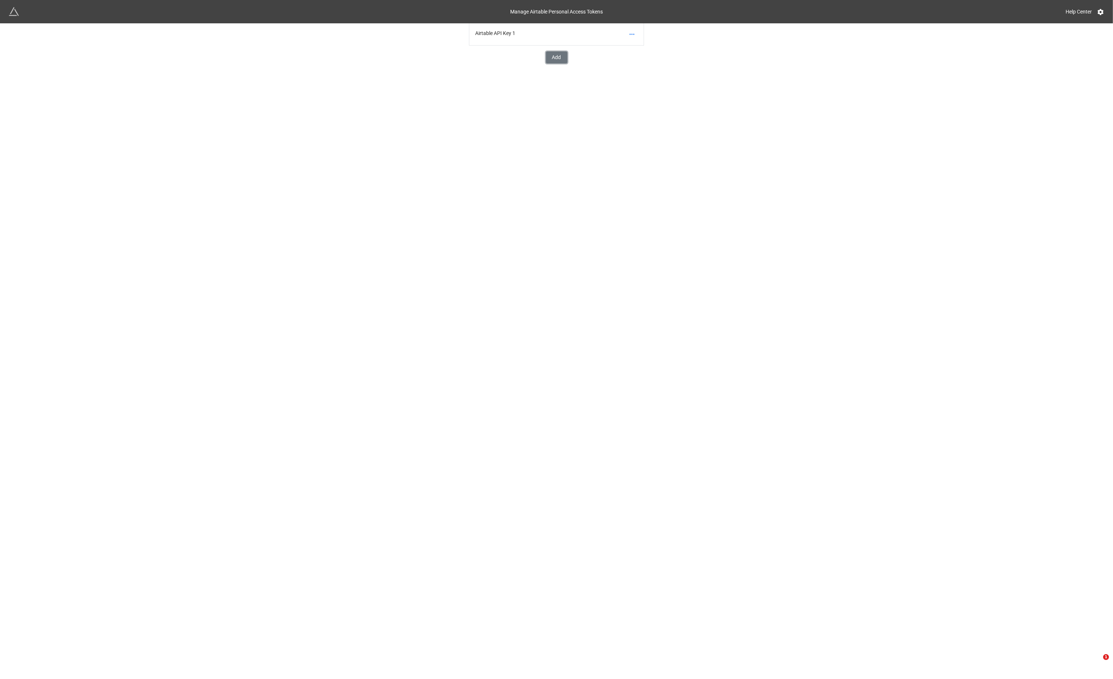
click at [558, 57] on button "Add" at bounding box center [557, 57] width 22 height 12
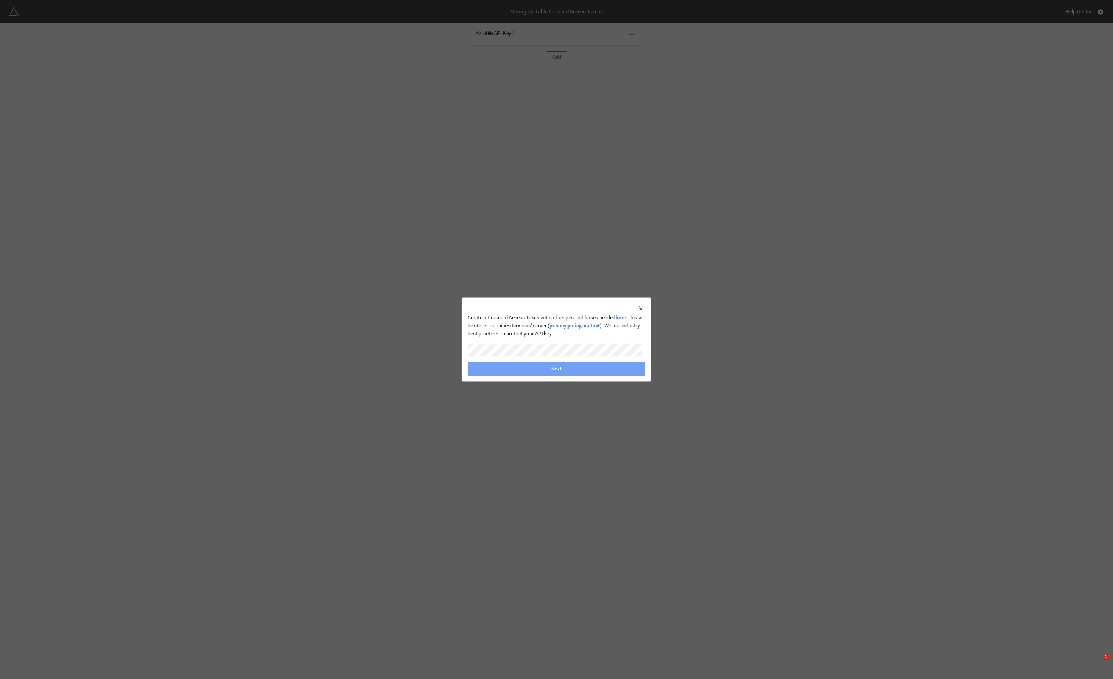
click at [628, 370] on link "Next" at bounding box center [556, 368] width 178 height 13
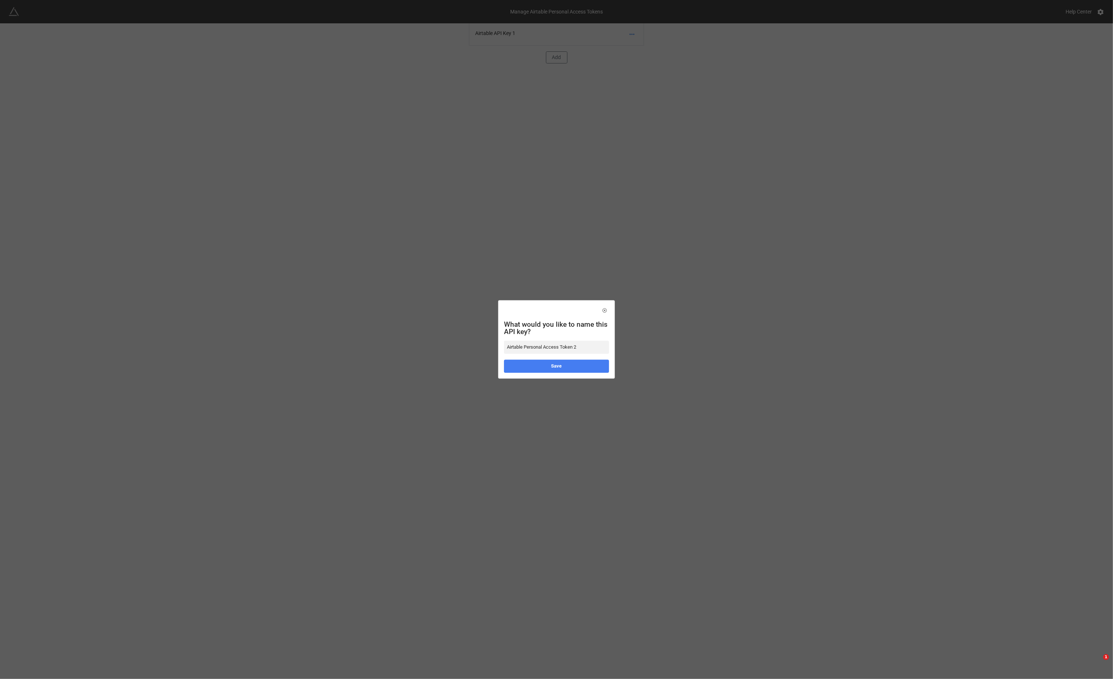
drag, startPoint x: 589, startPoint y: 349, endPoint x: 456, endPoint y: 337, distance: 133.6
click at [456, 337] on div "What would you like to name this API key? Airtable Personal Access Token 2 Save" at bounding box center [556, 339] width 1113 height 679
type input "airtable new"
click at [552, 370] on link "Save" at bounding box center [556, 366] width 105 height 13
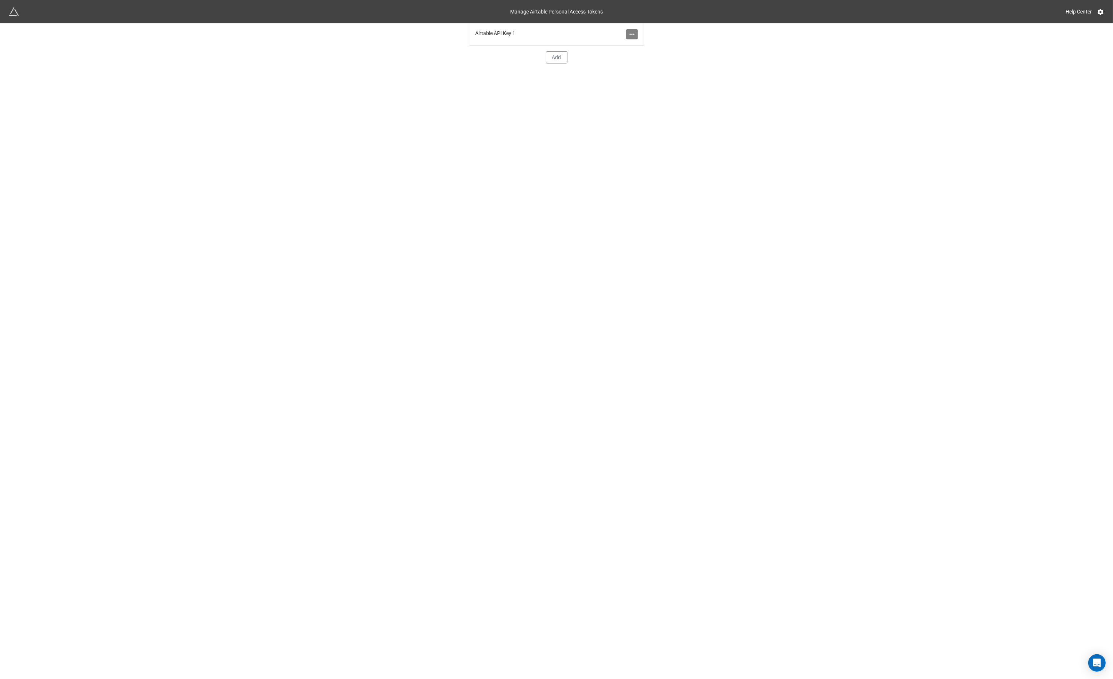
click at [632, 34] on icon at bounding box center [631, 34] width 5 height 1
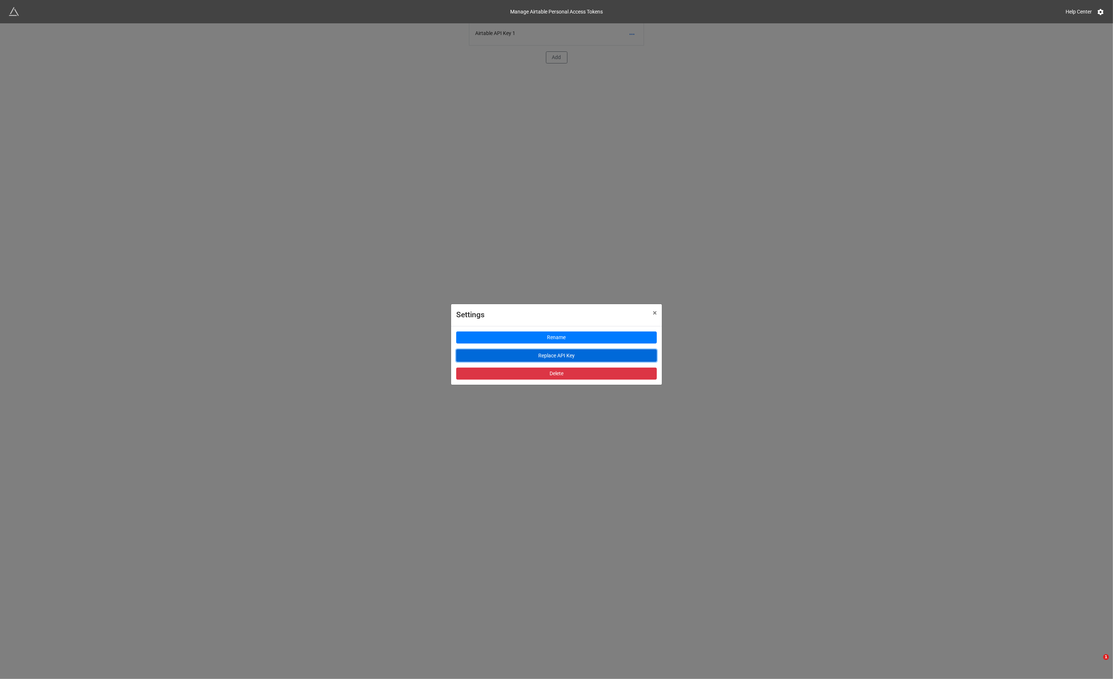
click at [539, 354] on button "Replace API Key" at bounding box center [556, 355] width 201 height 12
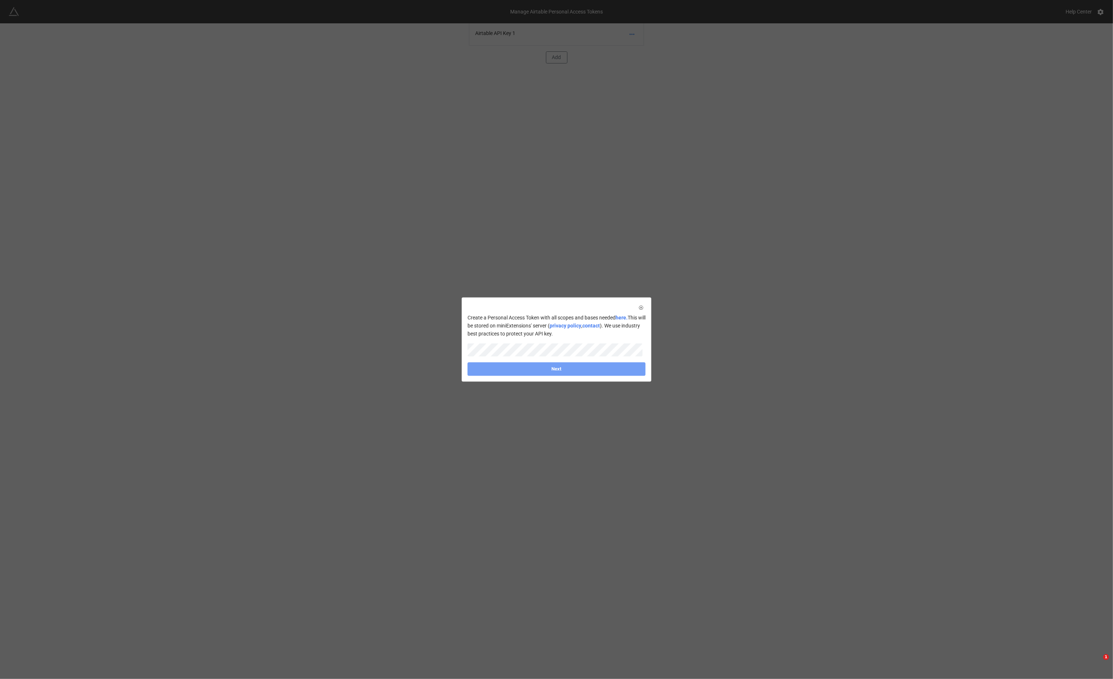
click at [547, 373] on link "Next" at bounding box center [556, 368] width 178 height 13
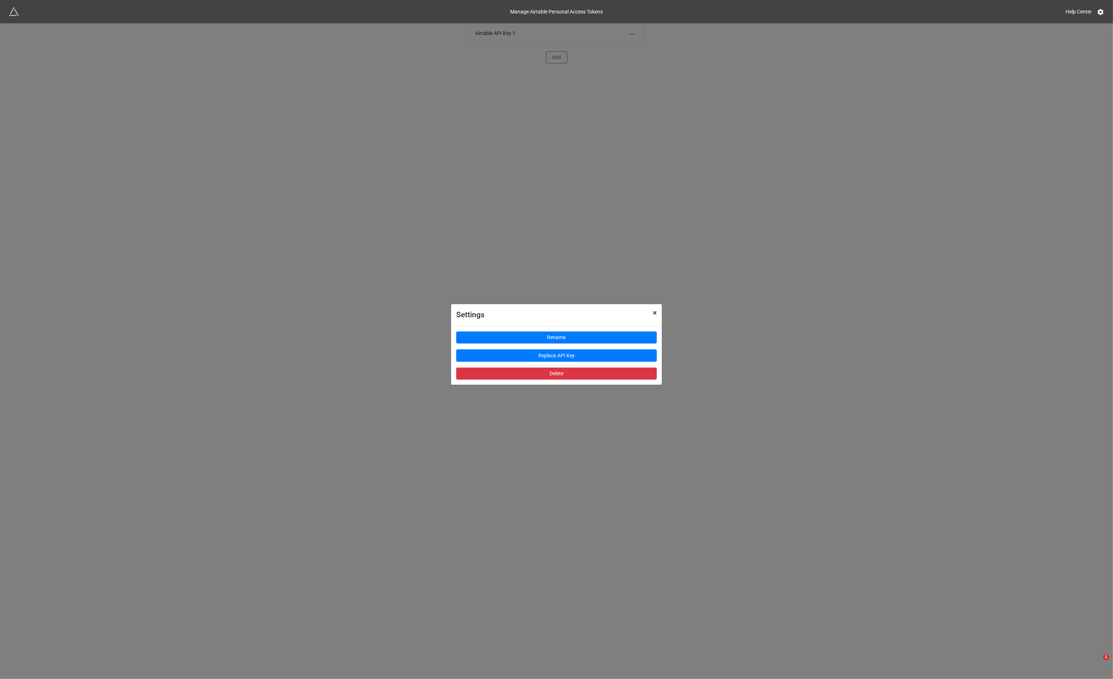
click at [655, 316] on span "×" at bounding box center [655, 313] width 4 height 9
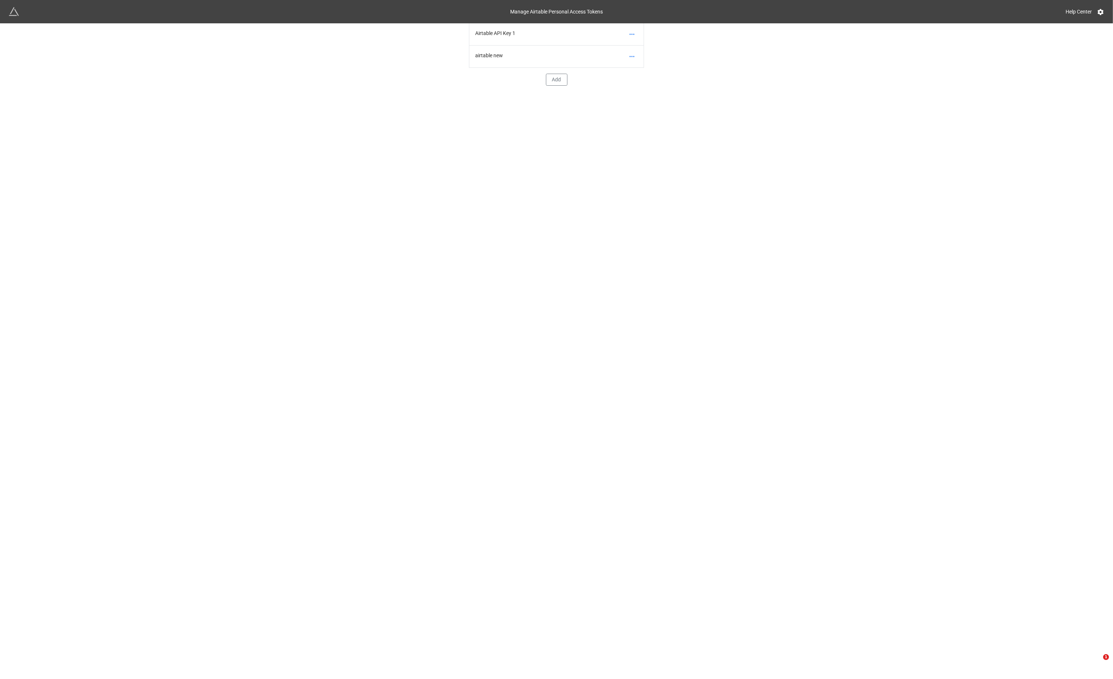
click at [500, 65] on div "airtable new" at bounding box center [556, 57] width 174 height 22
click at [497, 59] on div "airtable new" at bounding box center [556, 57] width 174 height 22
click at [635, 57] on icon at bounding box center [631, 56] width 7 height 7
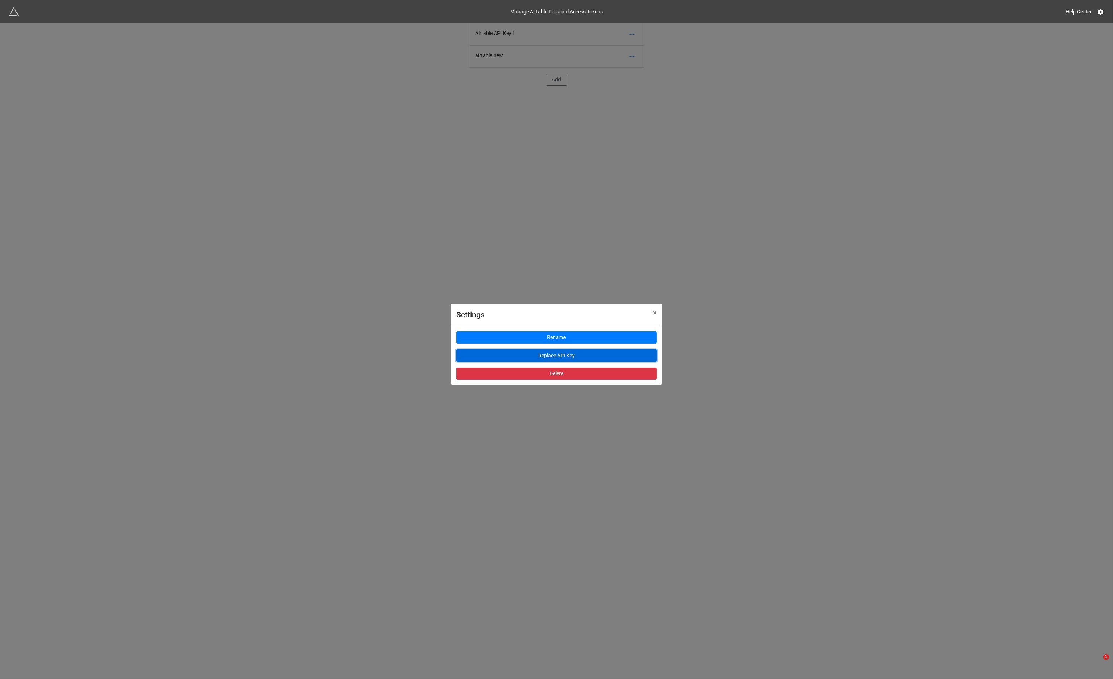
click at [569, 354] on button "Replace API Key" at bounding box center [556, 355] width 201 height 12
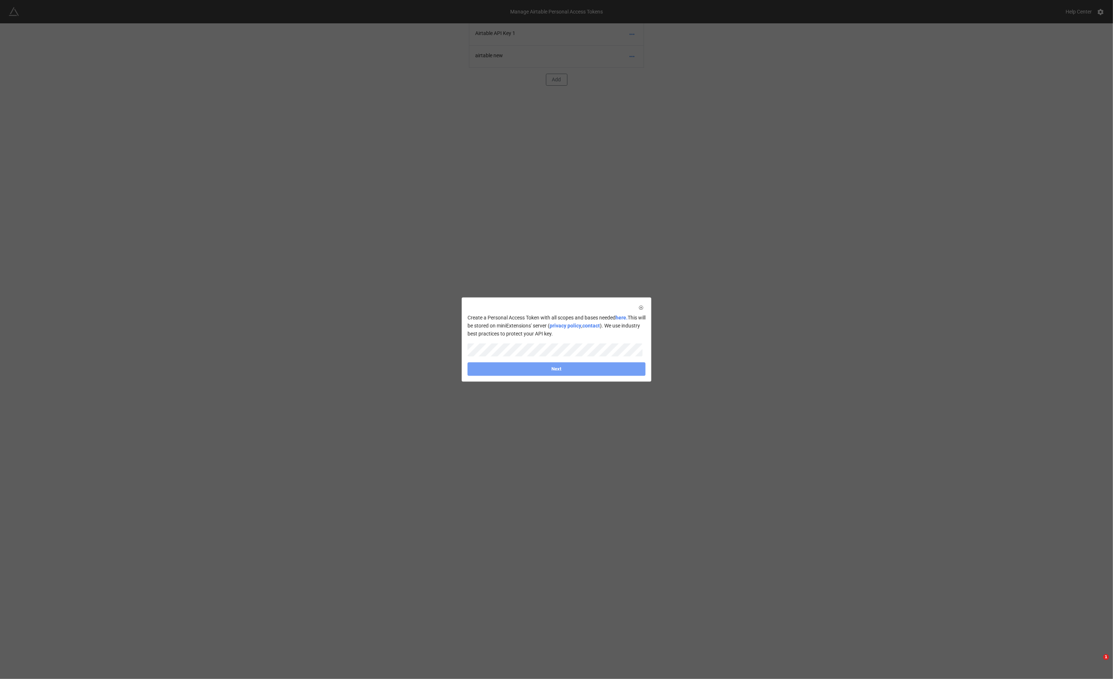
click at [606, 372] on link "Next" at bounding box center [556, 368] width 178 height 13
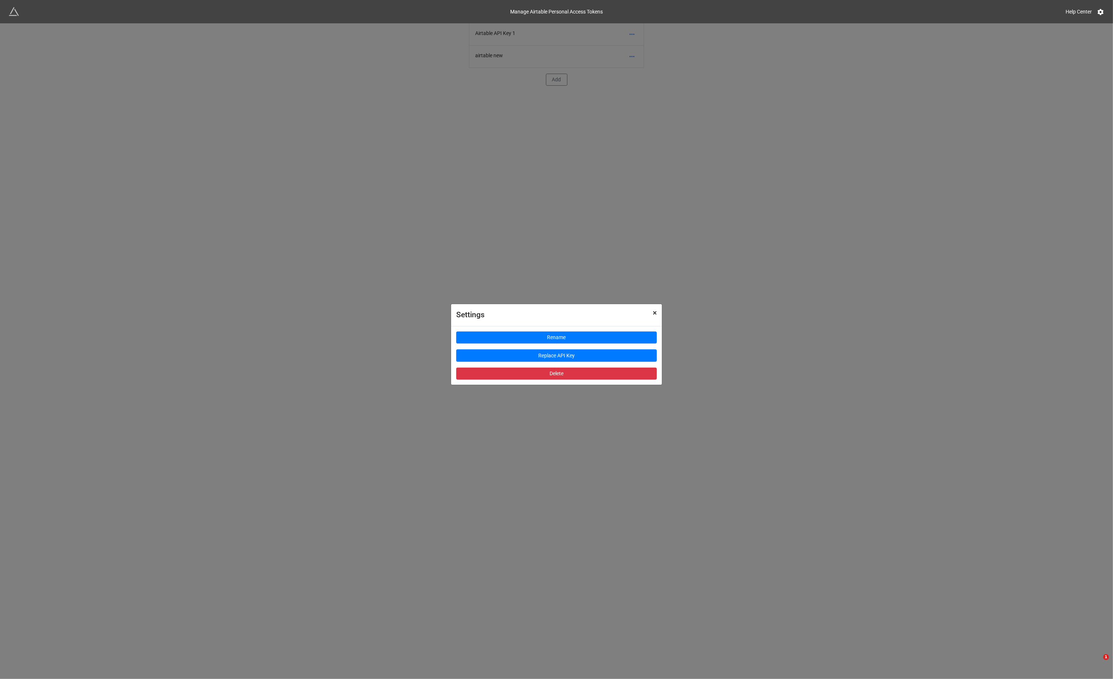
click at [654, 315] on span "×" at bounding box center [655, 313] width 4 height 9
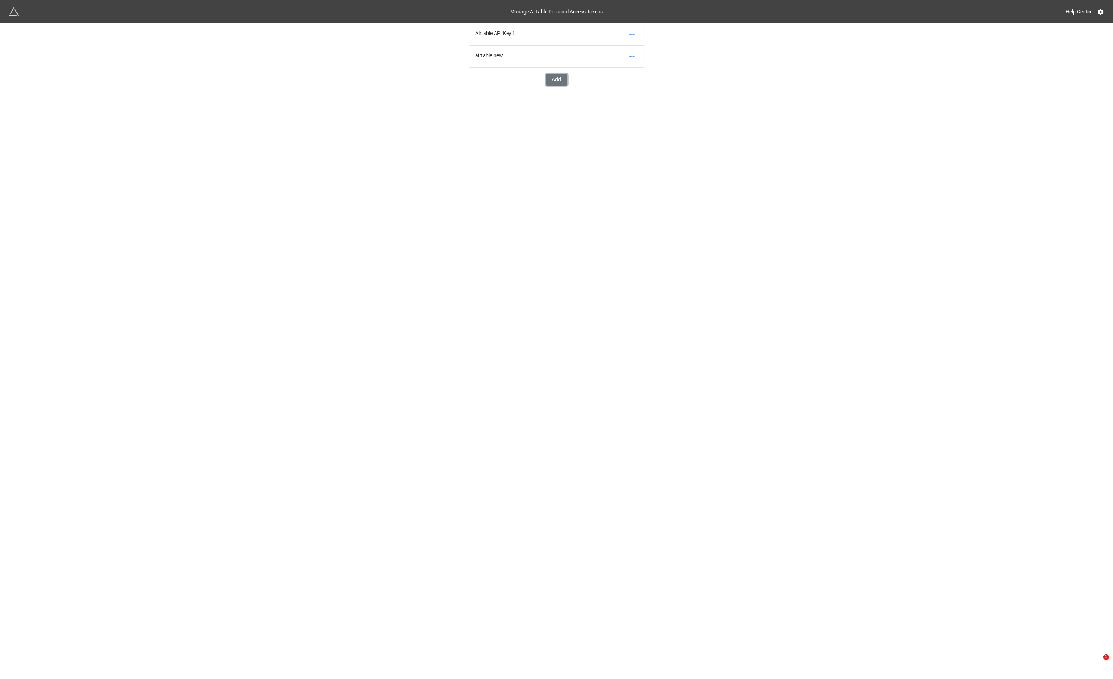
click at [556, 81] on button "Add" at bounding box center [557, 80] width 22 height 12
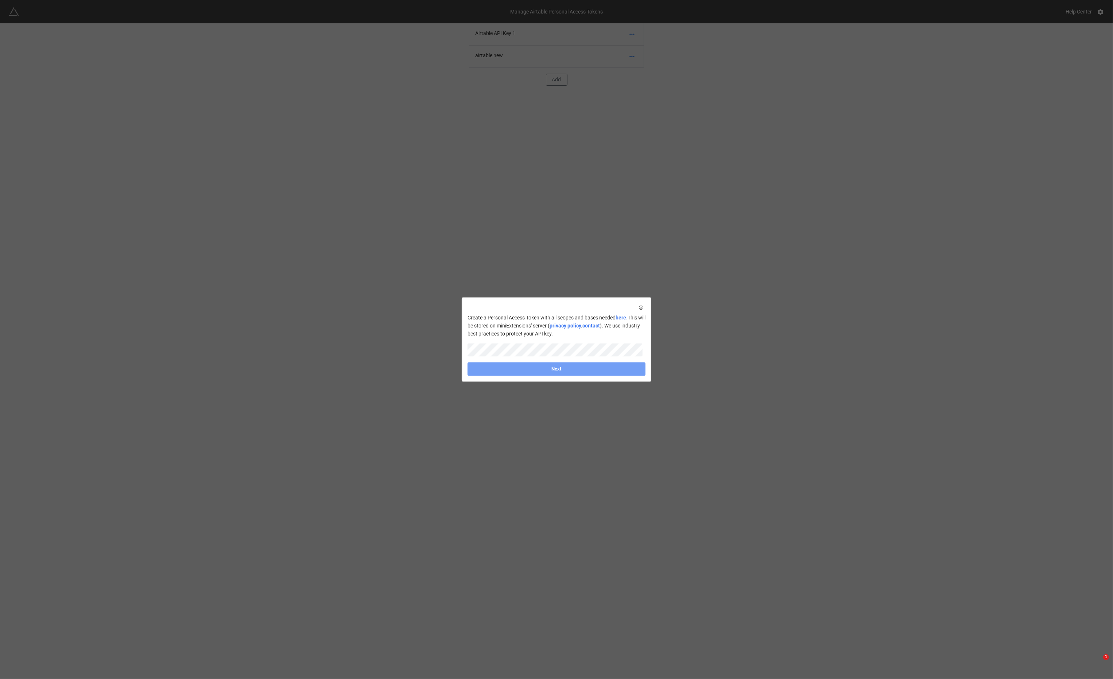
click at [613, 369] on link "Next" at bounding box center [556, 368] width 178 height 13
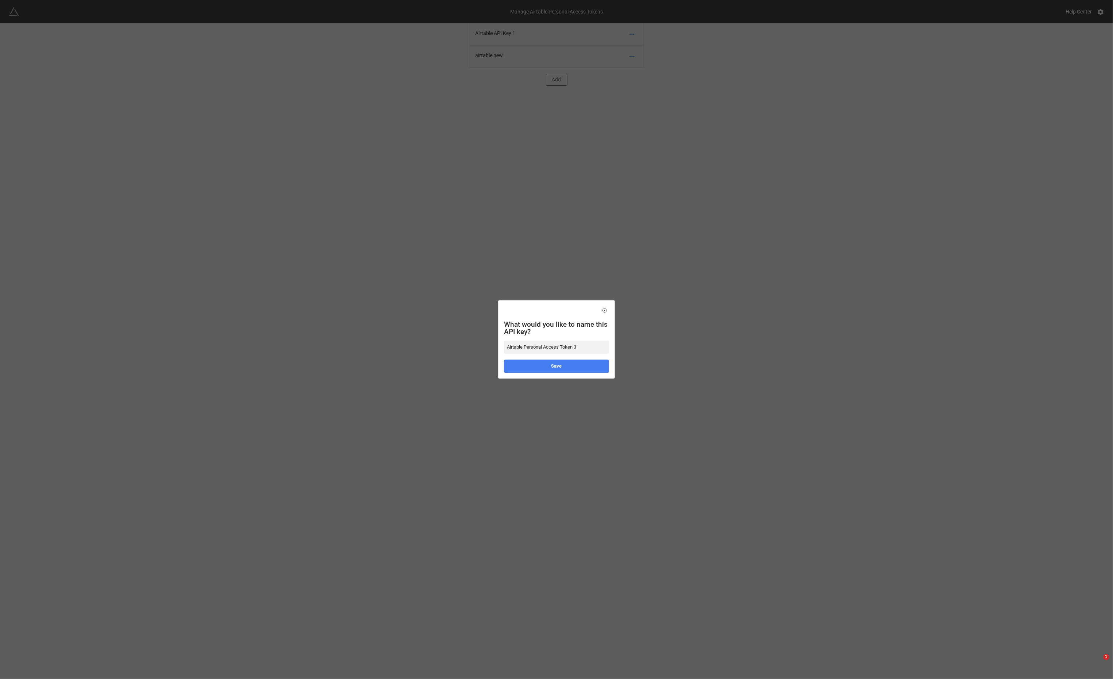
drag, startPoint x: 592, startPoint y: 346, endPoint x: 498, endPoint y: 342, distance: 93.8
click at [499, 342] on div "What would you like to name this API key? Airtable Personal Access Token 3 Save" at bounding box center [556, 339] width 115 height 77
type input "airtable 3"
click at [536, 363] on link "Save" at bounding box center [556, 366] width 105 height 13
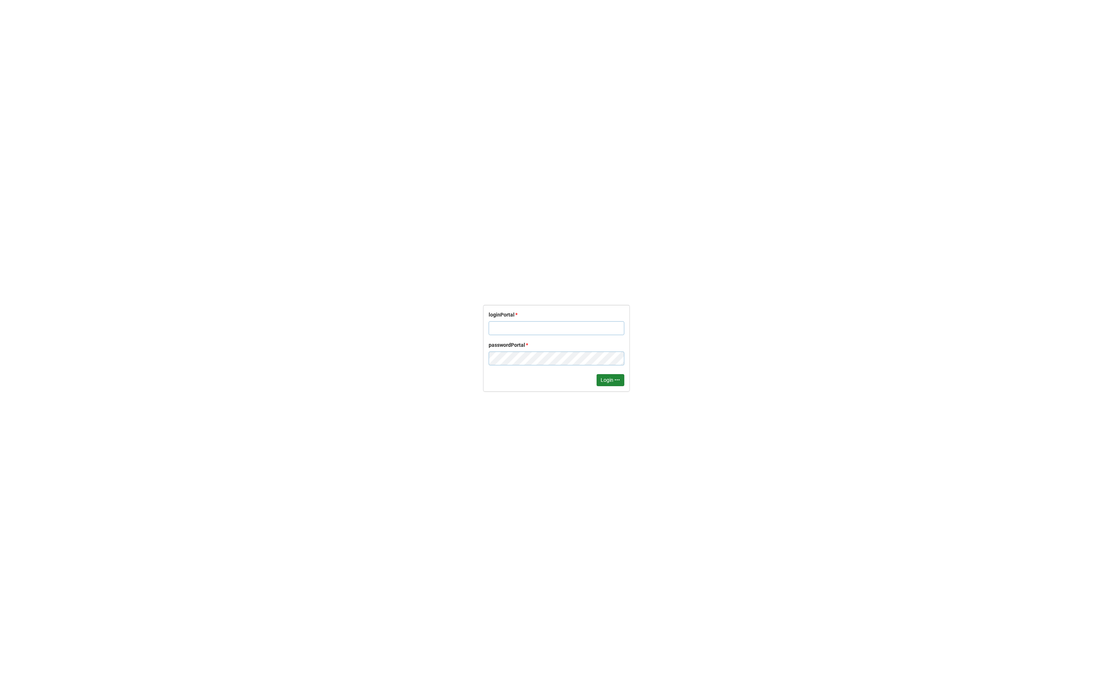
type input "[PERSON_NAME]"
click at [608, 384] on button "Login •••" at bounding box center [611, 383] width 28 height 12
type input "[PERSON_NAME]"
click at [610, 380] on button "Login •••" at bounding box center [611, 383] width 28 height 12
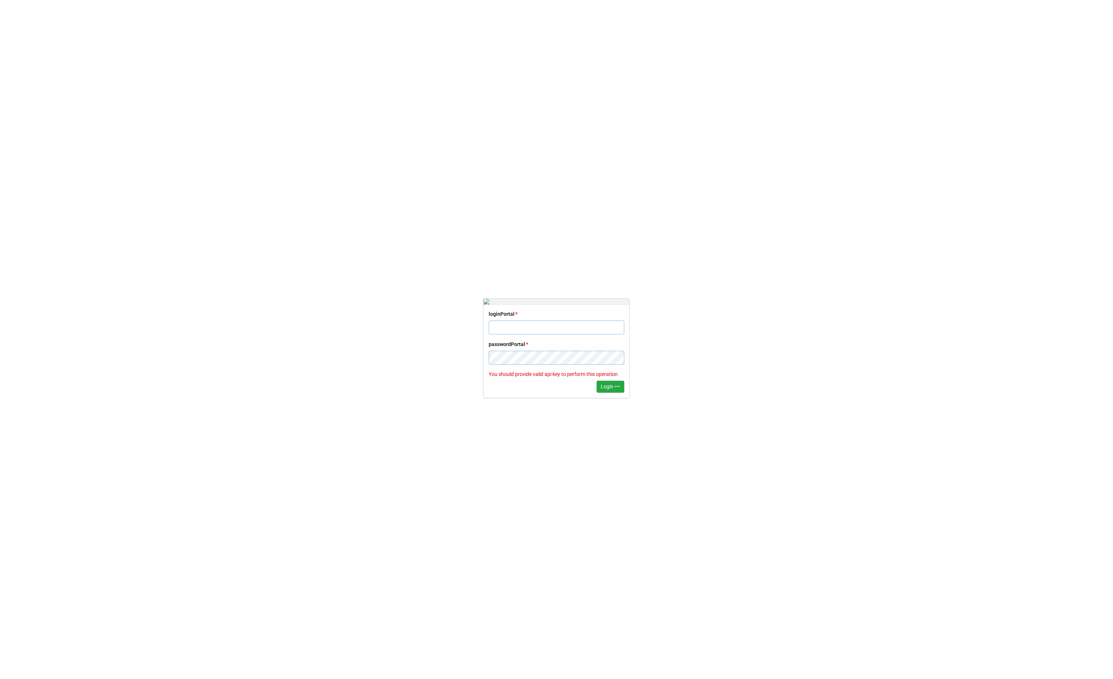
type input "[PERSON_NAME]"
click at [621, 378] on button "Login •••" at bounding box center [611, 383] width 28 height 12
type input "[PERSON_NAME]"
click at [600, 386] on button "Login •••" at bounding box center [611, 387] width 28 height 12
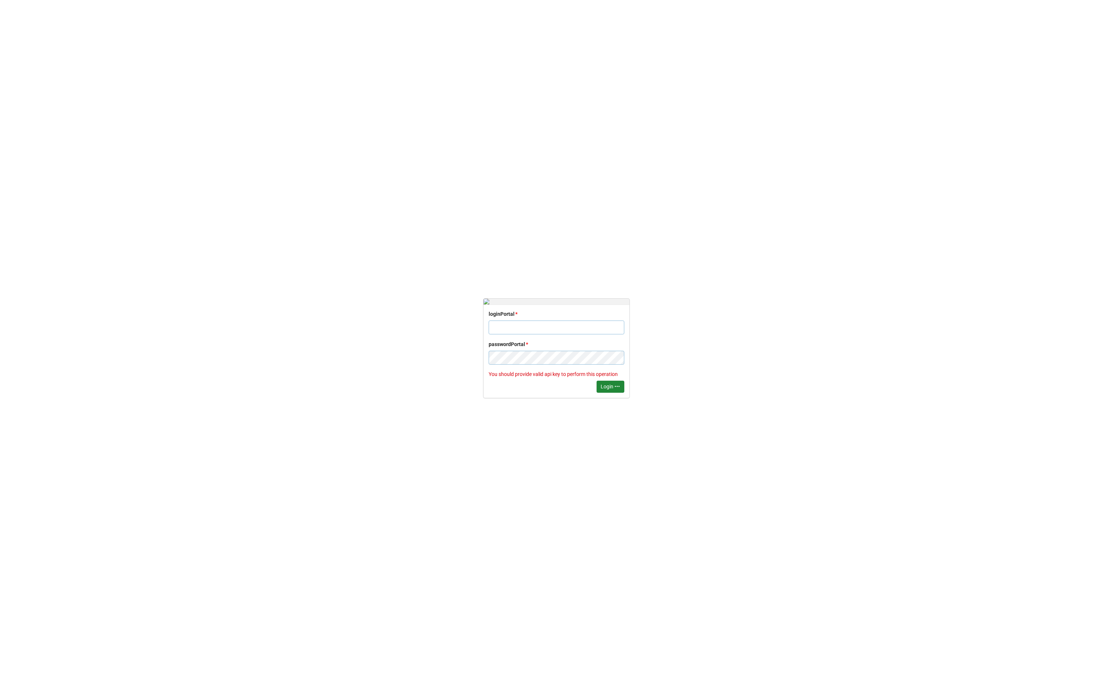
type input "[PERSON_NAME]"
click at [609, 387] on button "Login •••" at bounding box center [611, 383] width 28 height 12
type input "[PERSON_NAME]"
